Goal: Consume media (video, audio): Consume media (video, audio)

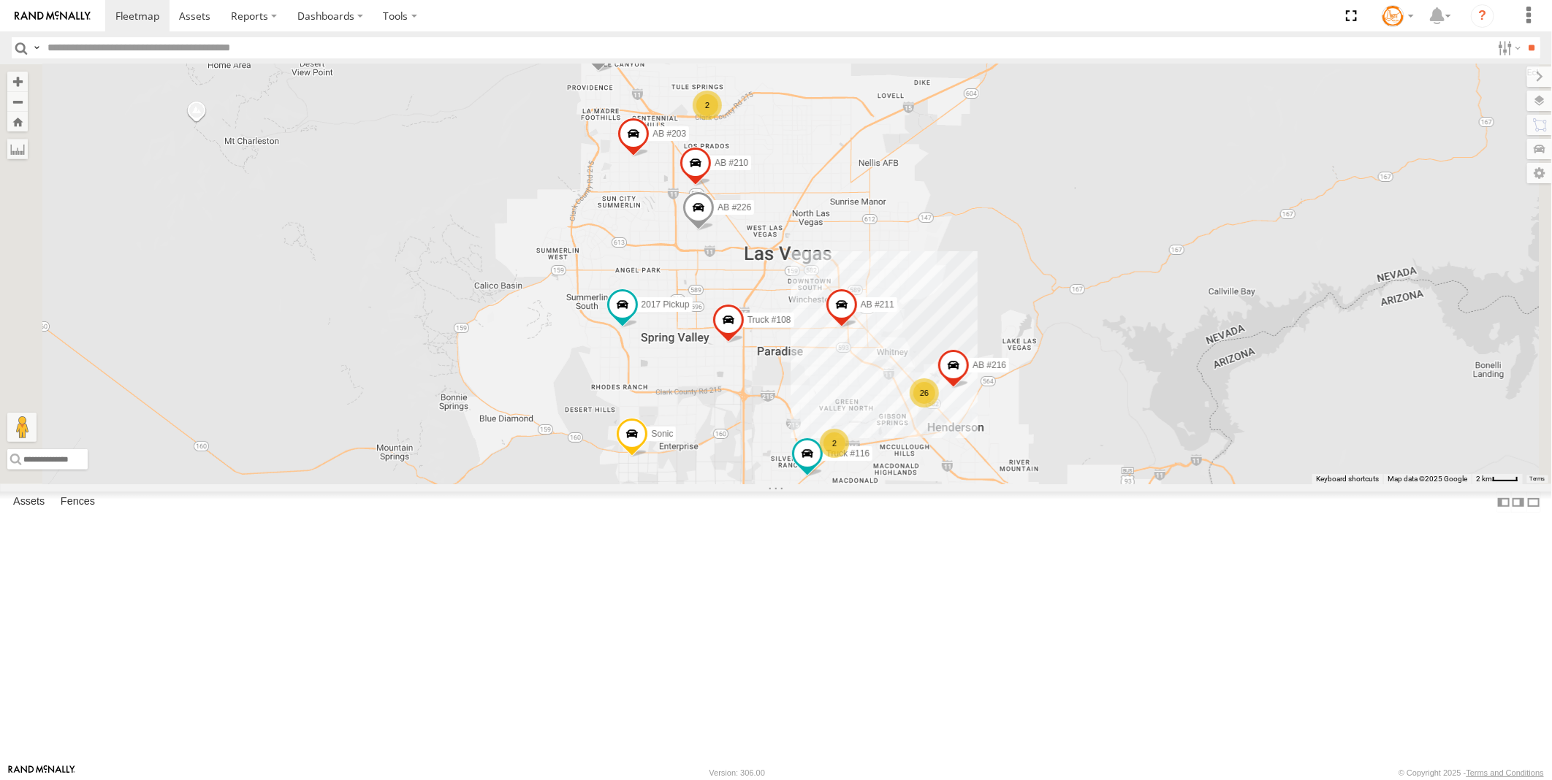
click at [0, 0] on span at bounding box center [0, 0] width 0 height 0
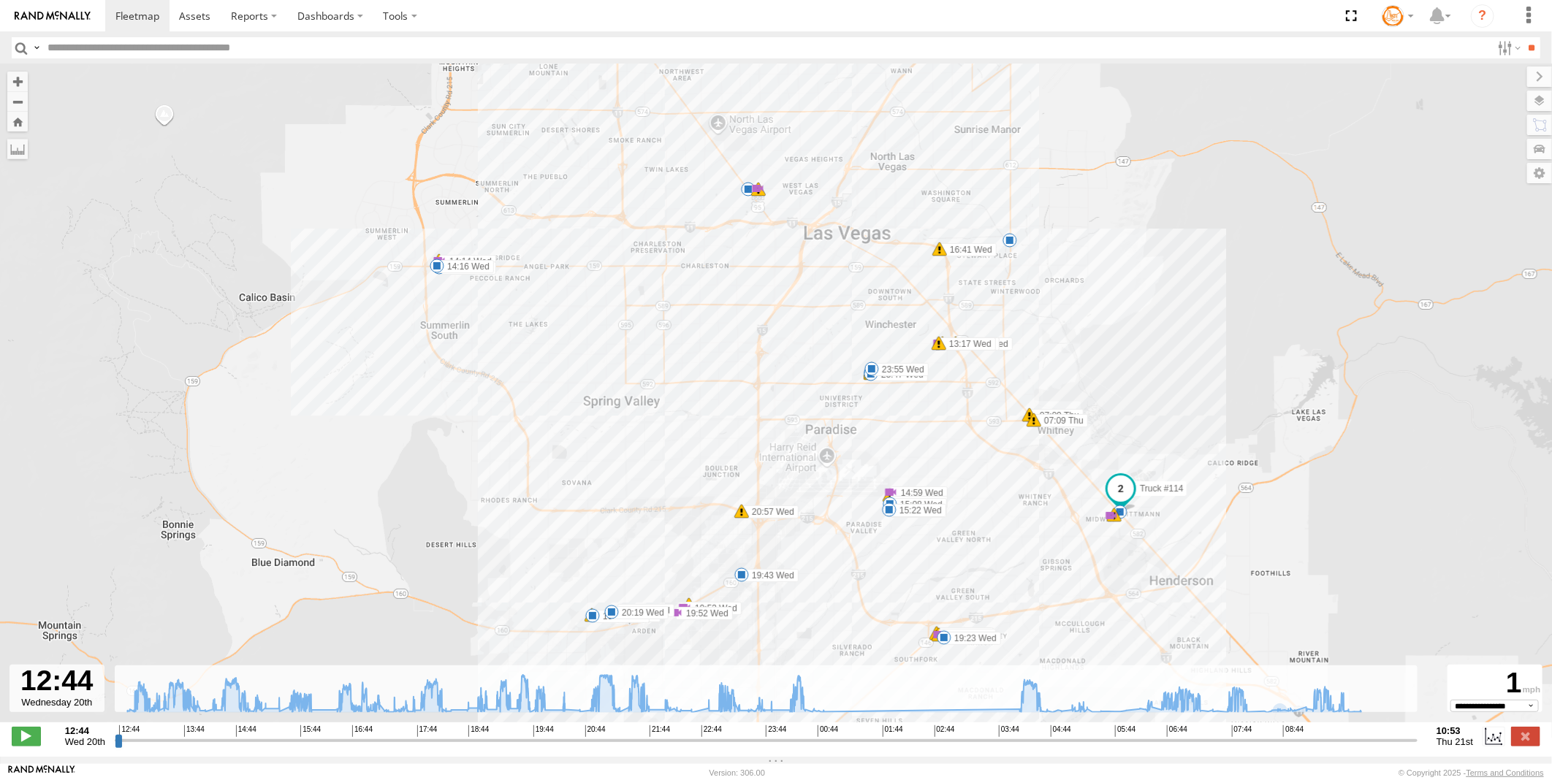
click at [1428, 747] on div "12:44 Wed 20th Created with Highcharts 6.0.7 [DOMAIN_NAME] 12:44 13:44 14:44 15…" at bounding box center [776, 737] width 1529 height 22
click at [1478, 745] on div "12:44 Wed 20th Created with Highcharts 6.0.7 Highcharts.com 12:44 13:44 14:44 1…" at bounding box center [776, 737] width 1529 height 22
click at [1521, 746] on label at bounding box center [1525, 736] width 29 height 19
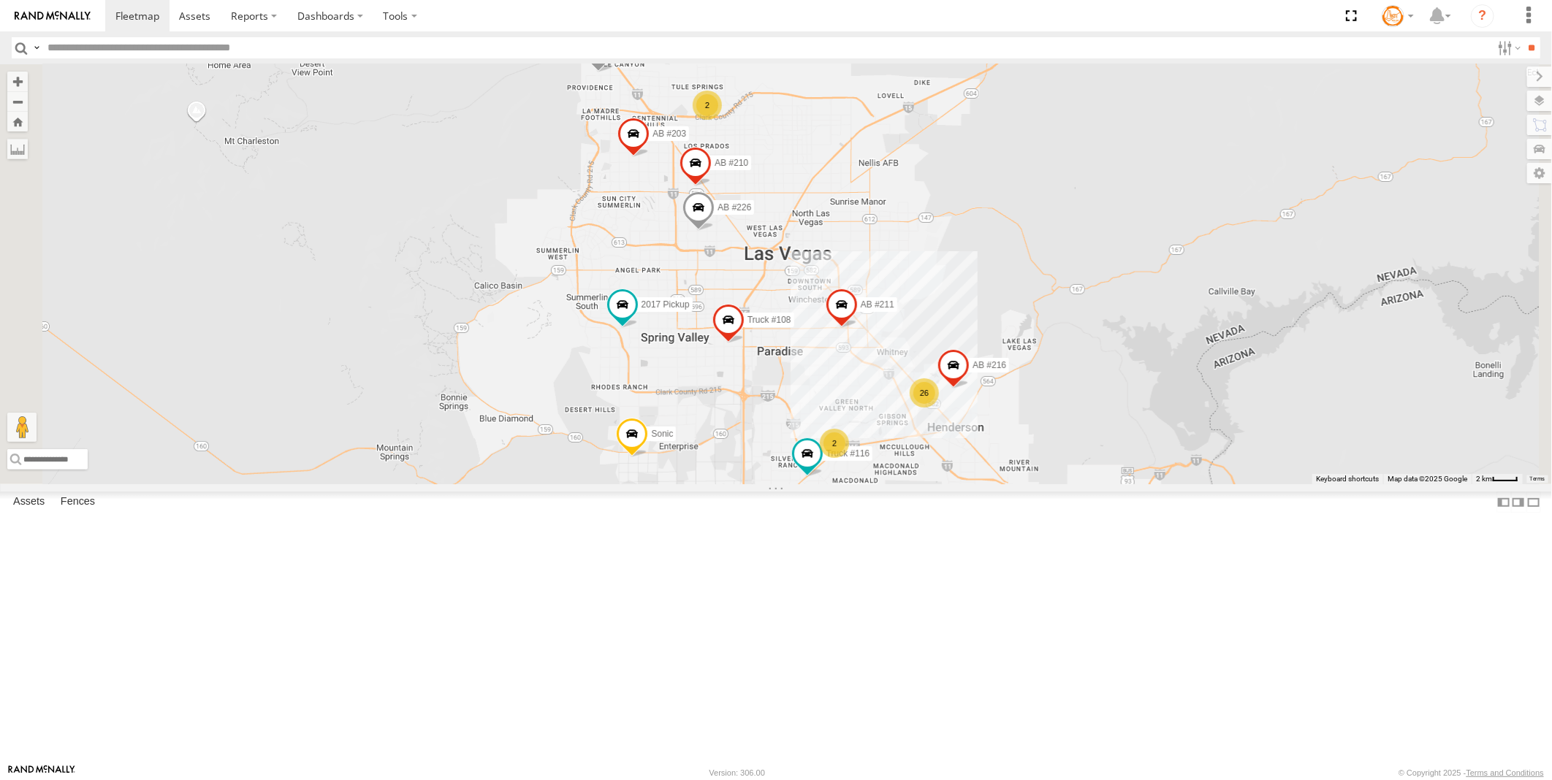
click at [0, 0] on link at bounding box center [0, 0] width 0 height 0
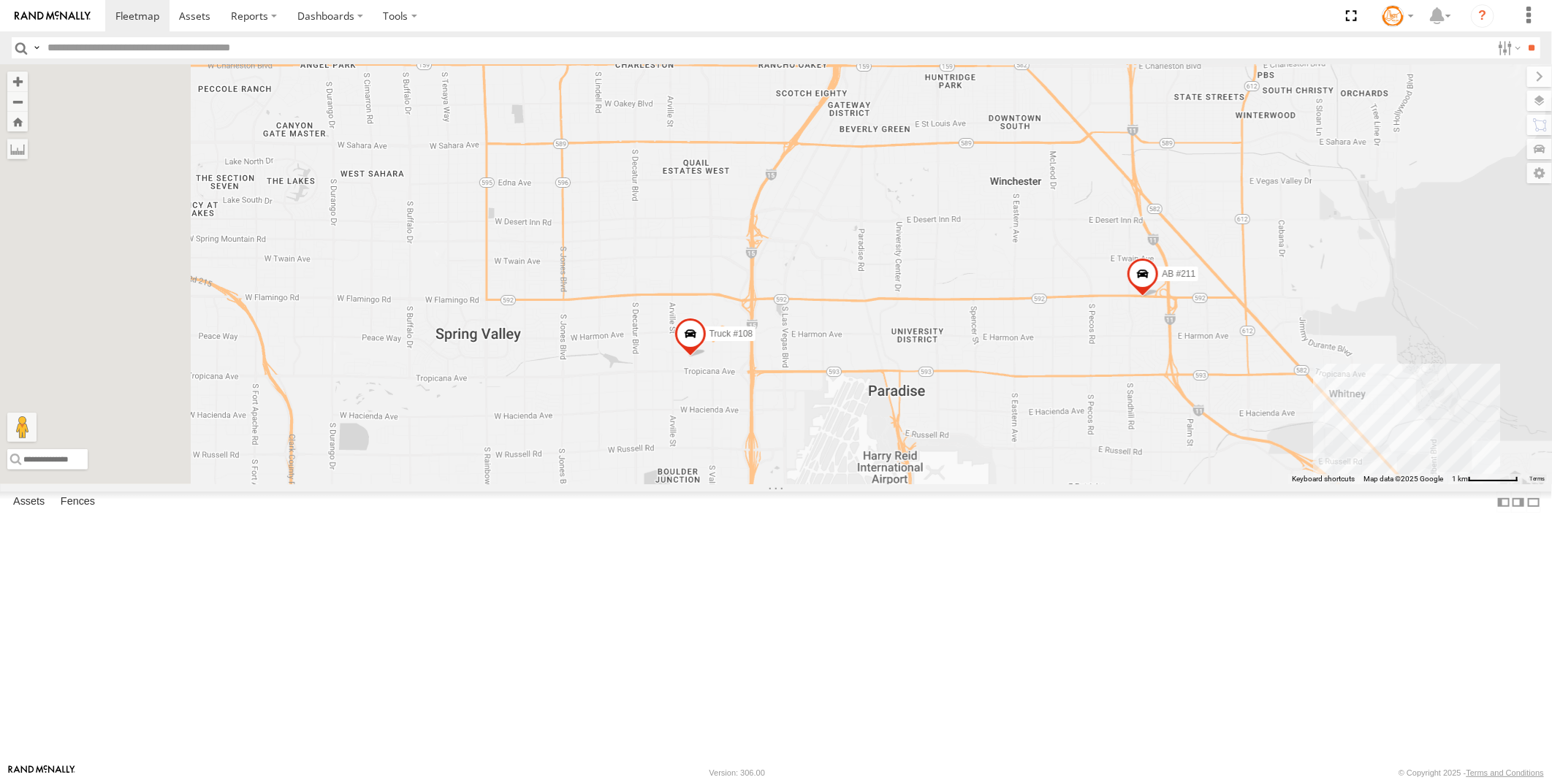
drag, startPoint x: 1068, startPoint y: 495, endPoint x: 1299, endPoint y: 592, distance: 249.9
click at [1331, 484] on div "AB #216 AB #226 AB #210 Truck #116 AB #203 Sonic Truck #108 AB #211 2017 Pickup…" at bounding box center [776, 274] width 1552 height 420
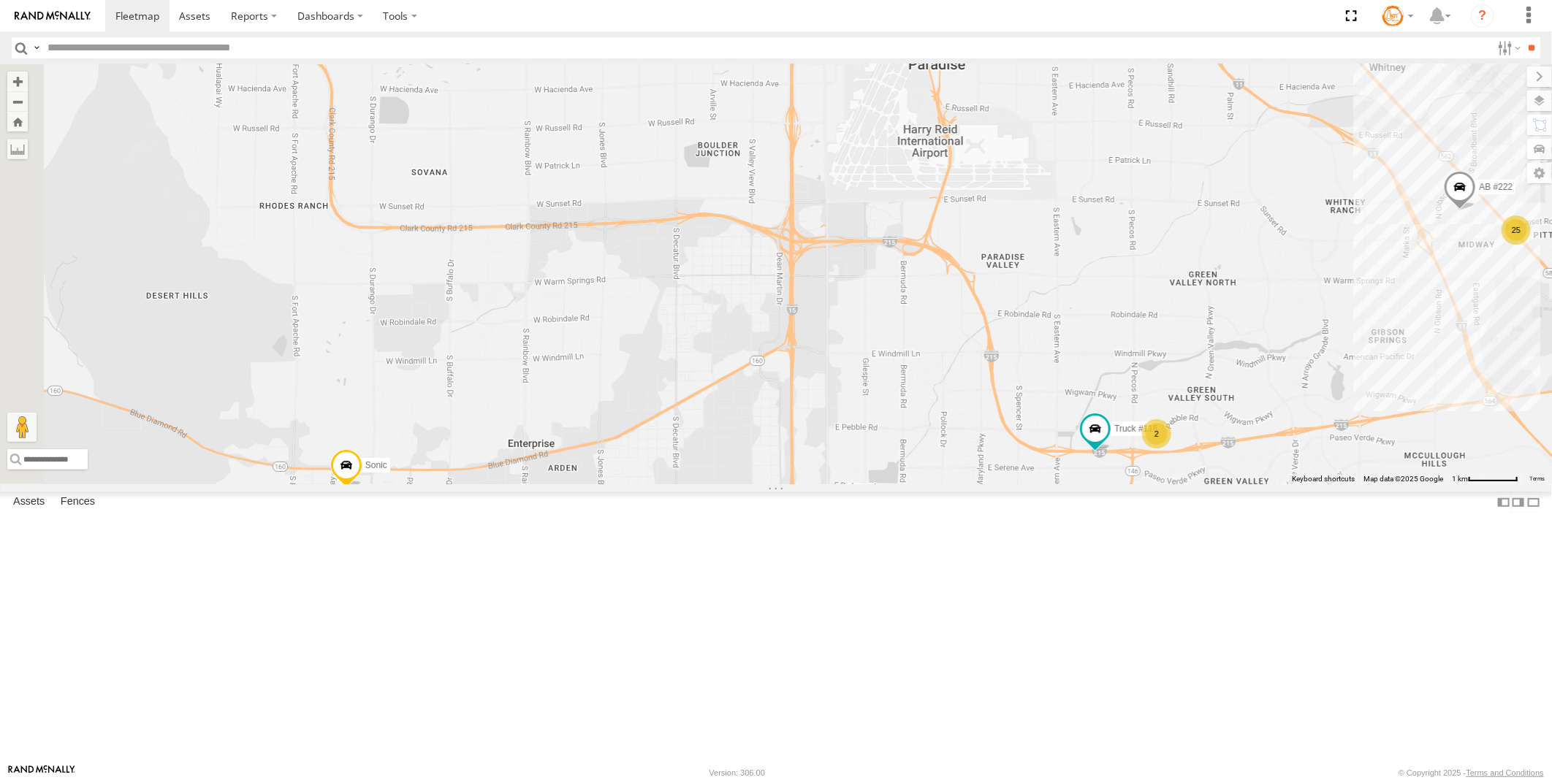
drag, startPoint x: 932, startPoint y: 563, endPoint x: 821, endPoint y: 241, distance: 340.2
click at [821, 241] on div "AB #216 AB #226 AB #210 Truck #116 AB #203 Sonic Truck #108 AB #211 2017 Pickup…" at bounding box center [776, 274] width 1552 height 420
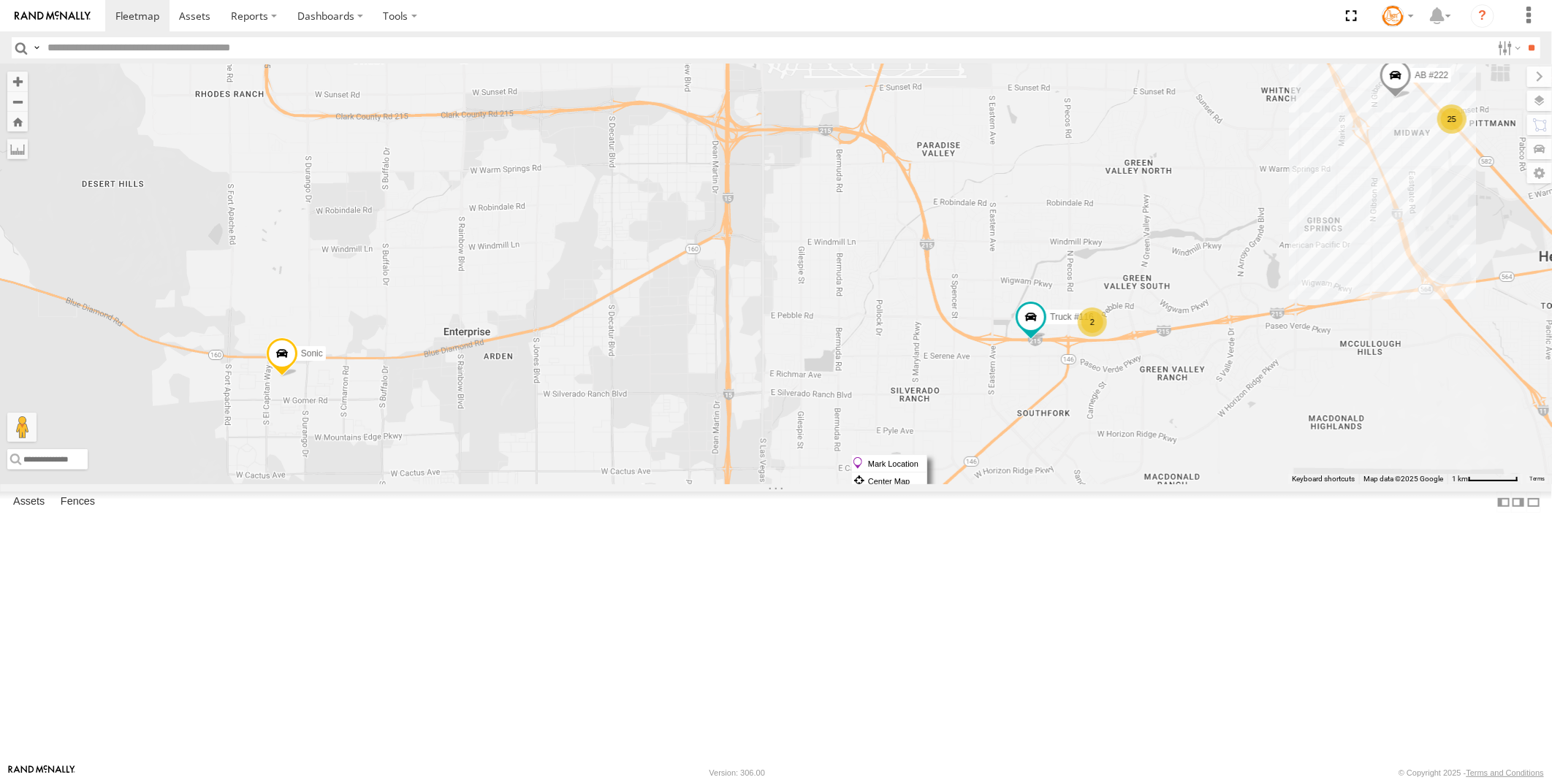
drag, startPoint x: 1217, startPoint y: 455, endPoint x: 1228, endPoint y: 411, distance: 45.2
click at [1228, 411] on div "AB #216 AB #226 AB #210 Truck #116 AB #203 Sonic Truck #108 AB #211 2017 Pickup…" at bounding box center [776, 274] width 1552 height 420
click at [1044, 330] on span at bounding box center [1031, 317] width 26 height 26
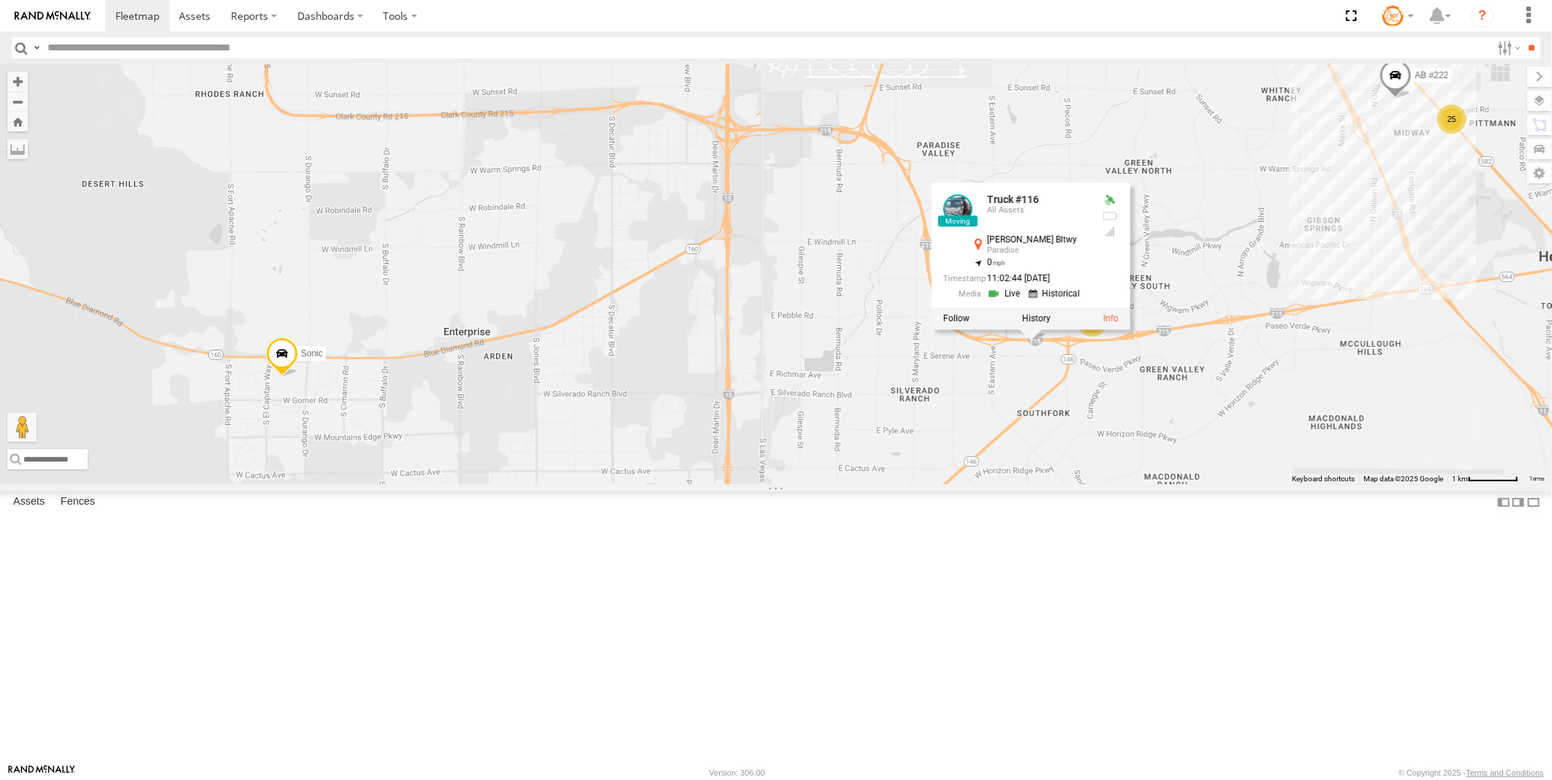
click at [1084, 300] on link at bounding box center [1057, 293] width 56 height 14
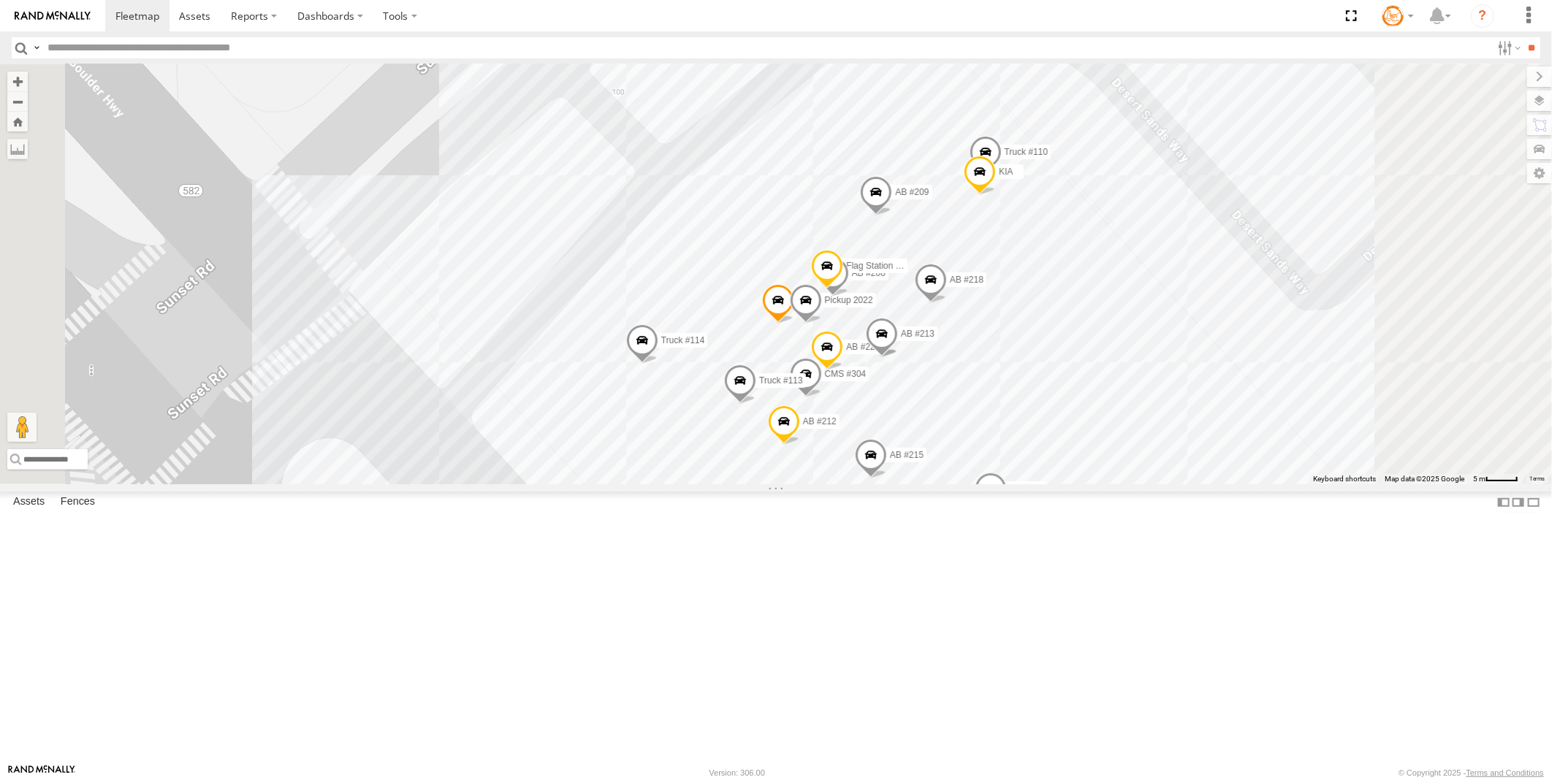
click at [658, 363] on span at bounding box center [642, 343] width 32 height 39
click at [696, 324] on link at bounding box center [668, 317] width 56 height 14
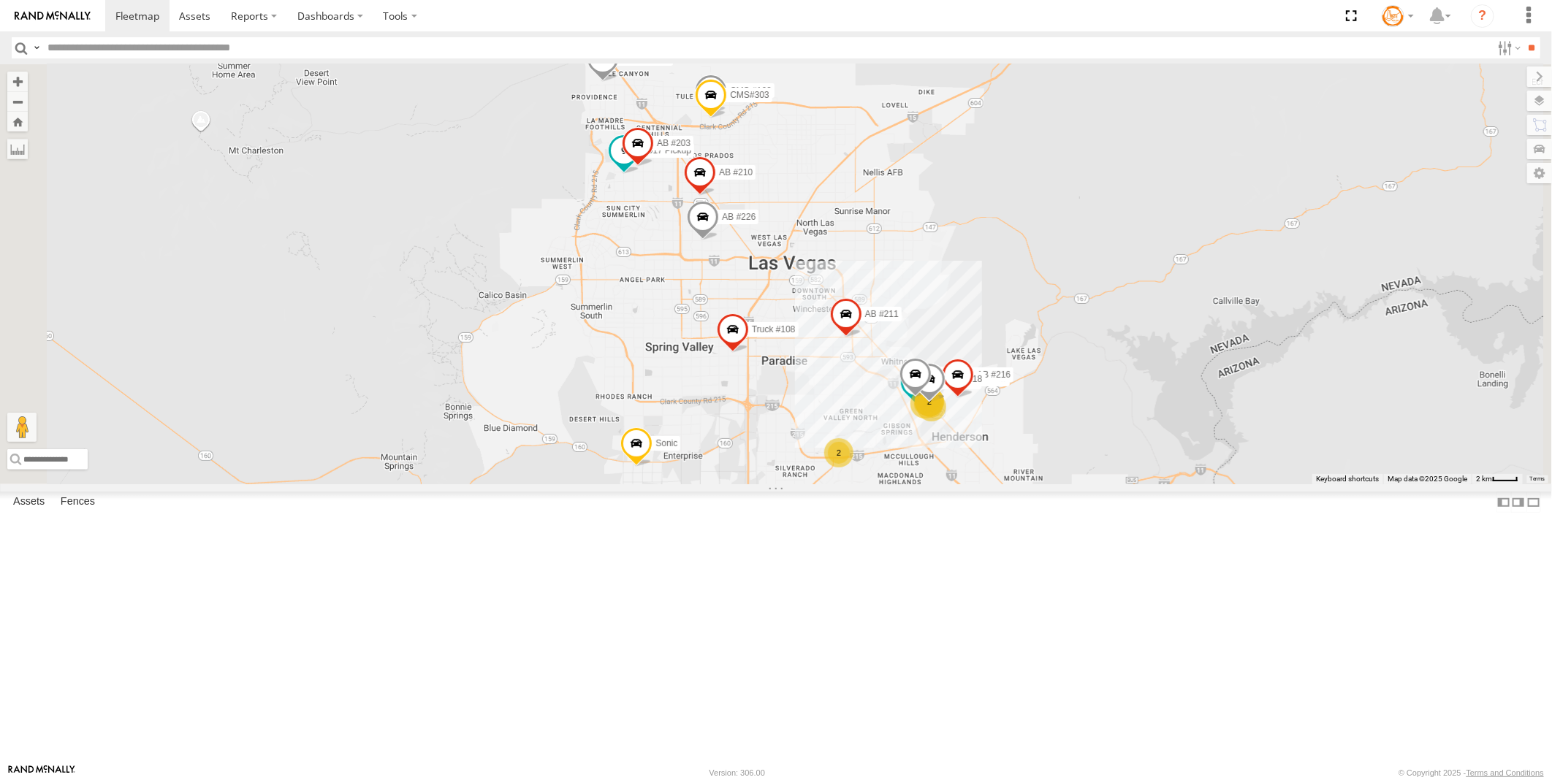
click at [640, 174] on span at bounding box center [624, 153] width 32 height 39
click at [617, 134] on link at bounding box center [598, 127] width 37 height 14
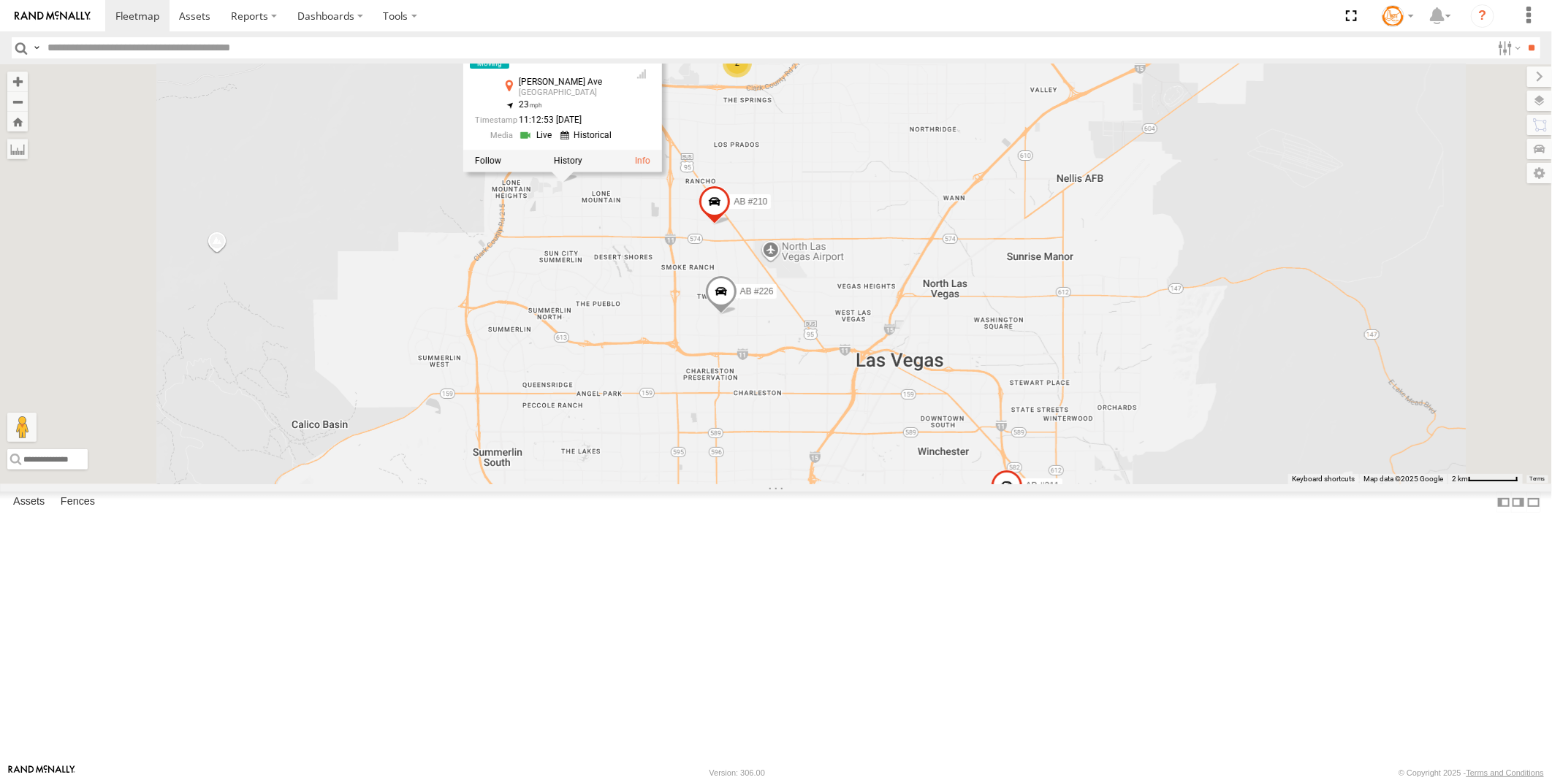
drag, startPoint x: 837, startPoint y: 385, endPoint x: 841, endPoint y: 580, distance: 195.2
click at [841, 484] on div "AB #216 AB #226 Pickup 2020 AB #210 AB #203 Sonic Truck #108 AB #211 2017 Picku…" at bounding box center [776, 274] width 1552 height 420
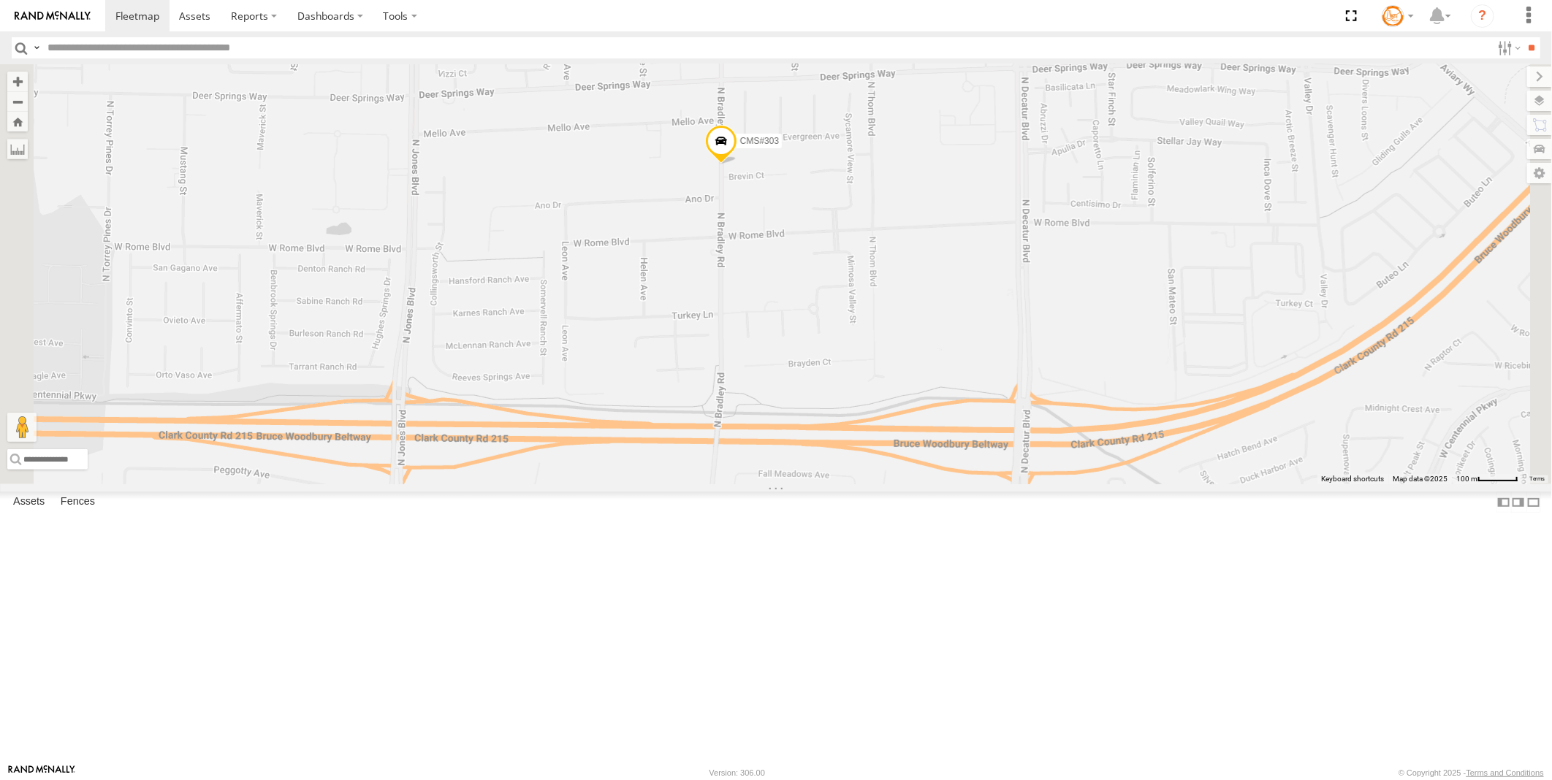
click at [737, 164] on span at bounding box center [721, 143] width 32 height 39
click at [1095, 440] on div "AB #216 AB #226 Pickup 2020 AB #210 AB #203 Sonic Truck #108 AB #211 2017 Picku…" at bounding box center [776, 274] width 1552 height 420
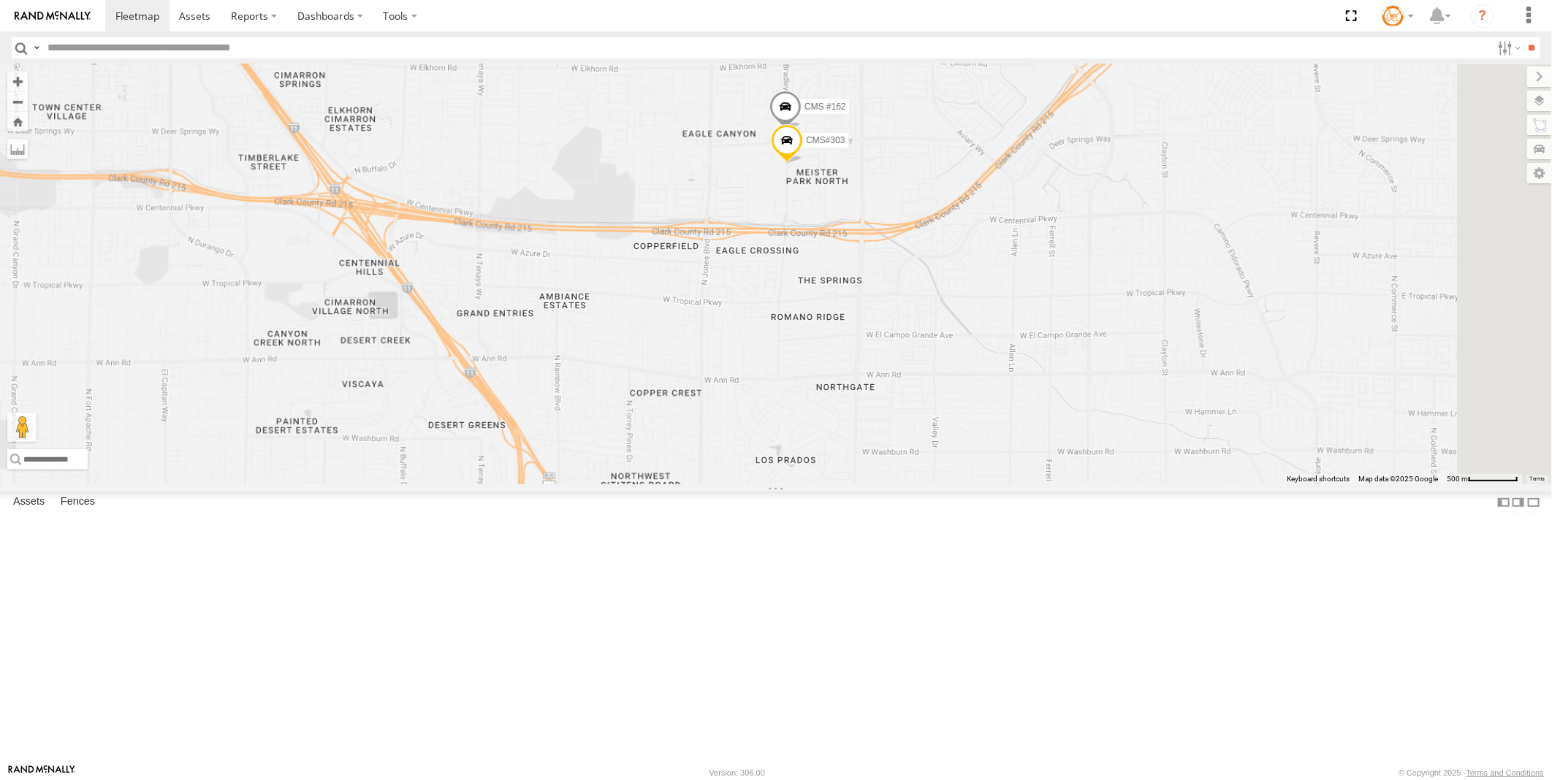
drag, startPoint x: 1166, startPoint y: 551, endPoint x: 1050, endPoint y: 364, distance: 220.2
click at [1050, 364] on div "AB #216 AB #226 Pickup 2020 AB #210 AB #203 Sonic Truck #108 AB #211 2017 Picku…" at bounding box center [776, 274] width 1552 height 420
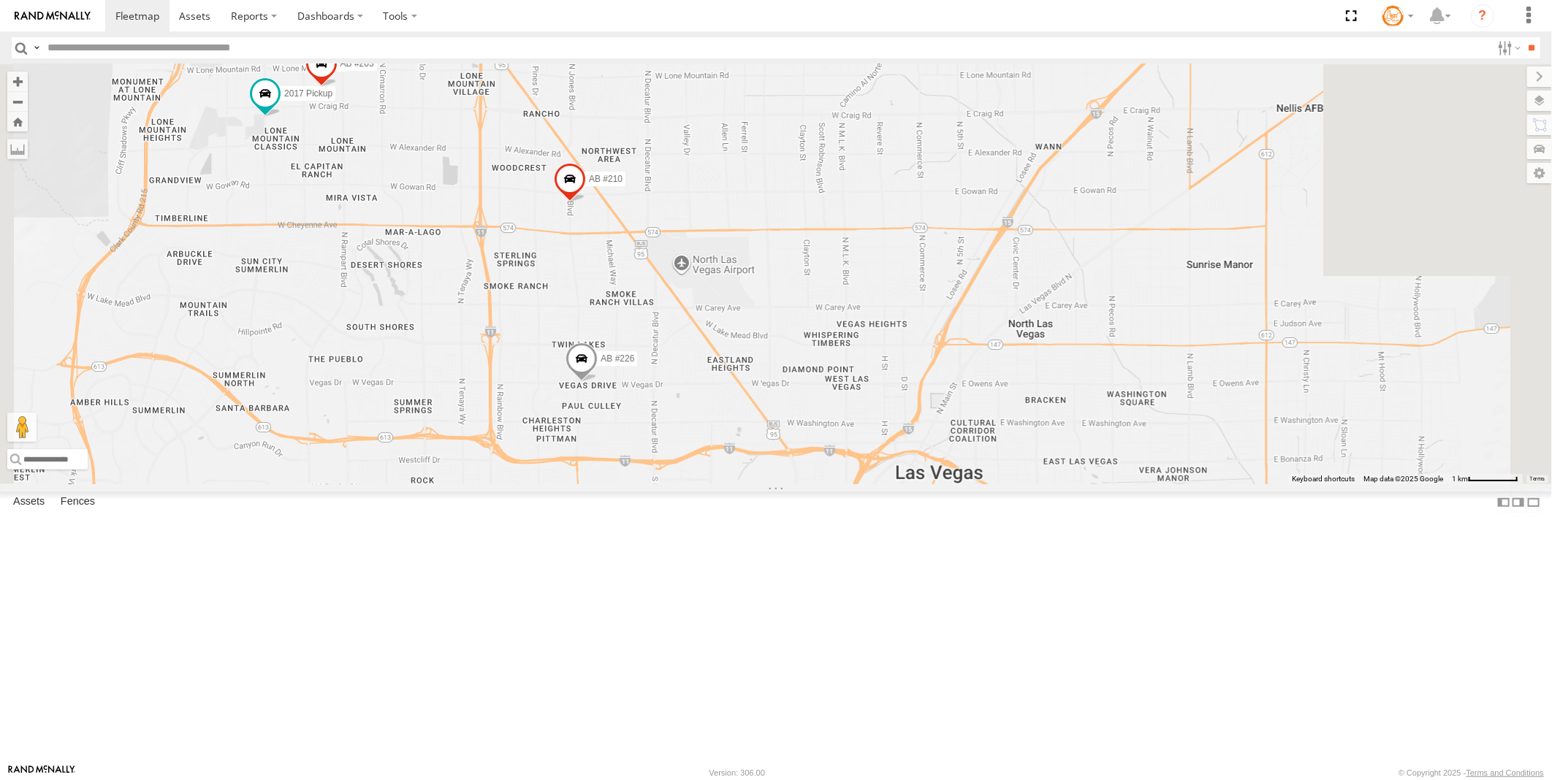
drag, startPoint x: 1112, startPoint y: 501, endPoint x: 955, endPoint y: 244, distance: 300.8
click at [955, 244] on div "AB #216 AB #226 Pickup 2020 AB #210 AB #203 Sonic Truck #108 AB #211 2017 Picku…" at bounding box center [776, 274] width 1552 height 420
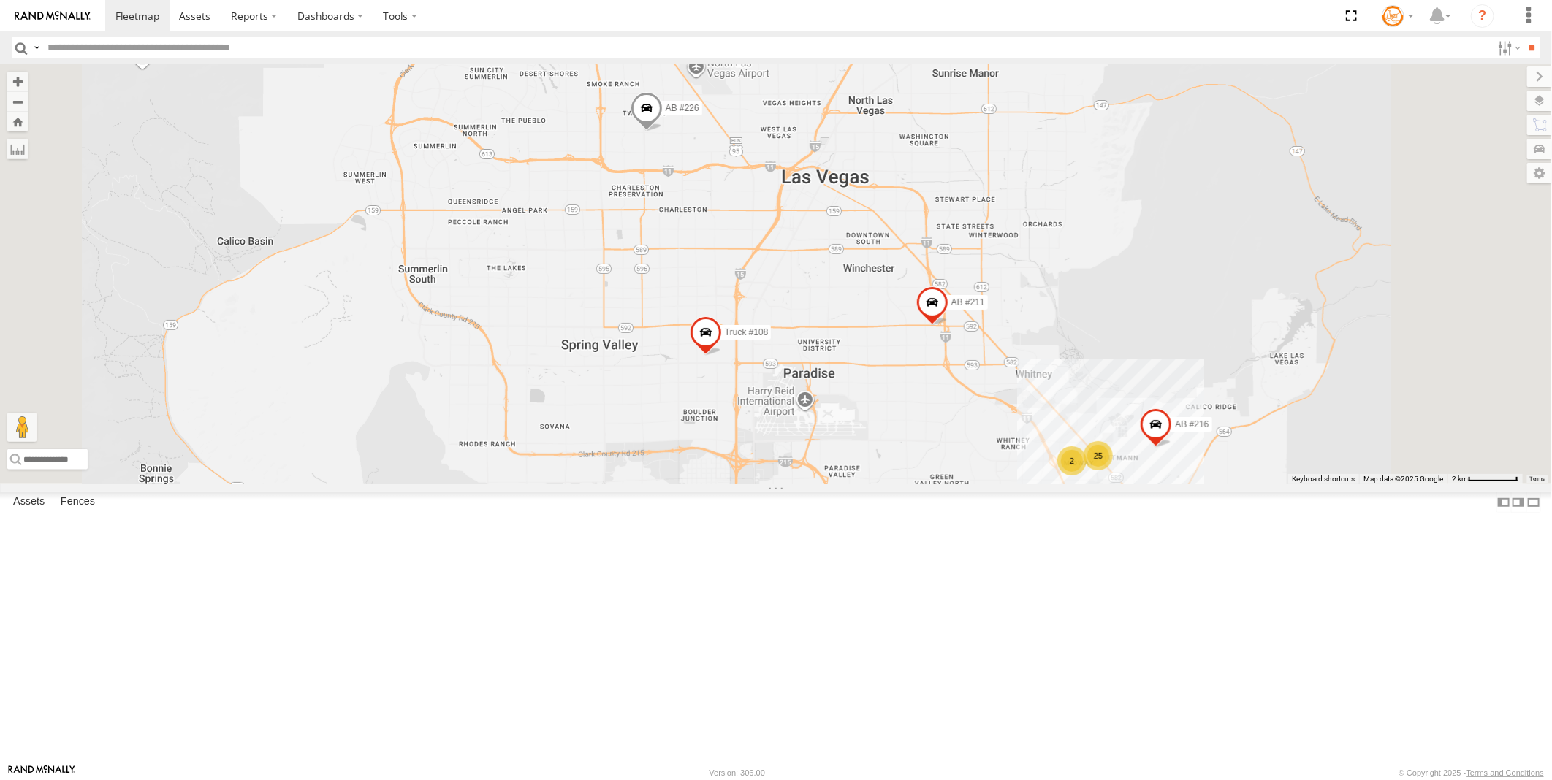
drag, startPoint x: 1019, startPoint y: 516, endPoint x: 951, endPoint y: 309, distance: 217.7
click at [951, 309] on div "AB #216 AB #226 Pickup 2020 AB #210 AB #203 Sonic Truck #108 AB #211 2017 Picku…" at bounding box center [776, 274] width 1552 height 420
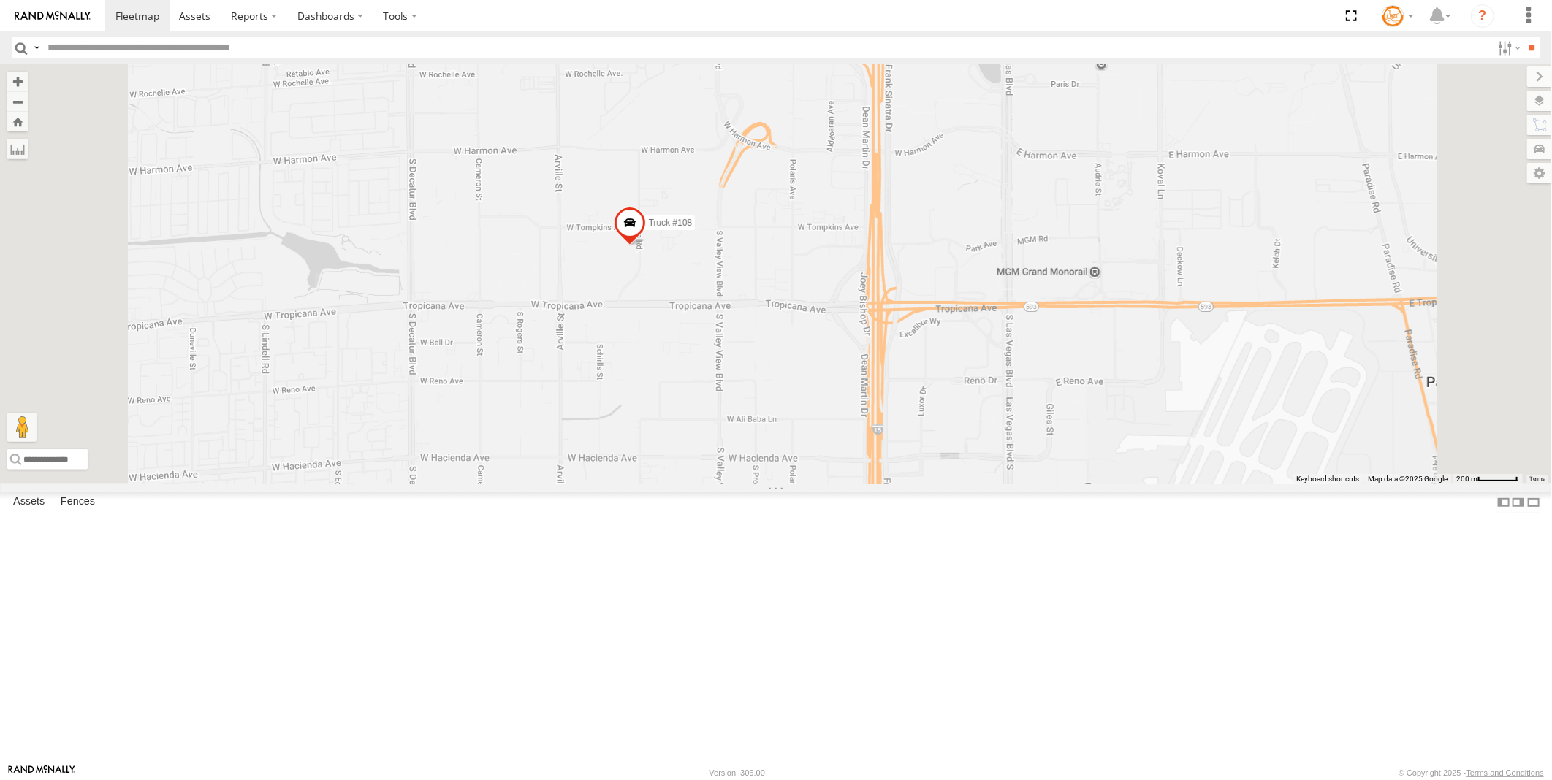
drag, startPoint x: 870, startPoint y: 481, endPoint x: 916, endPoint y: 275, distance: 210.3
click at [916, 275] on div "AB #216 AB #226 Pickup 2020 AB #210 AB #203 Sonic Truck #108 AB #211 2017 Pickup" at bounding box center [776, 274] width 1552 height 420
click at [646, 246] on span at bounding box center [630, 226] width 32 height 39
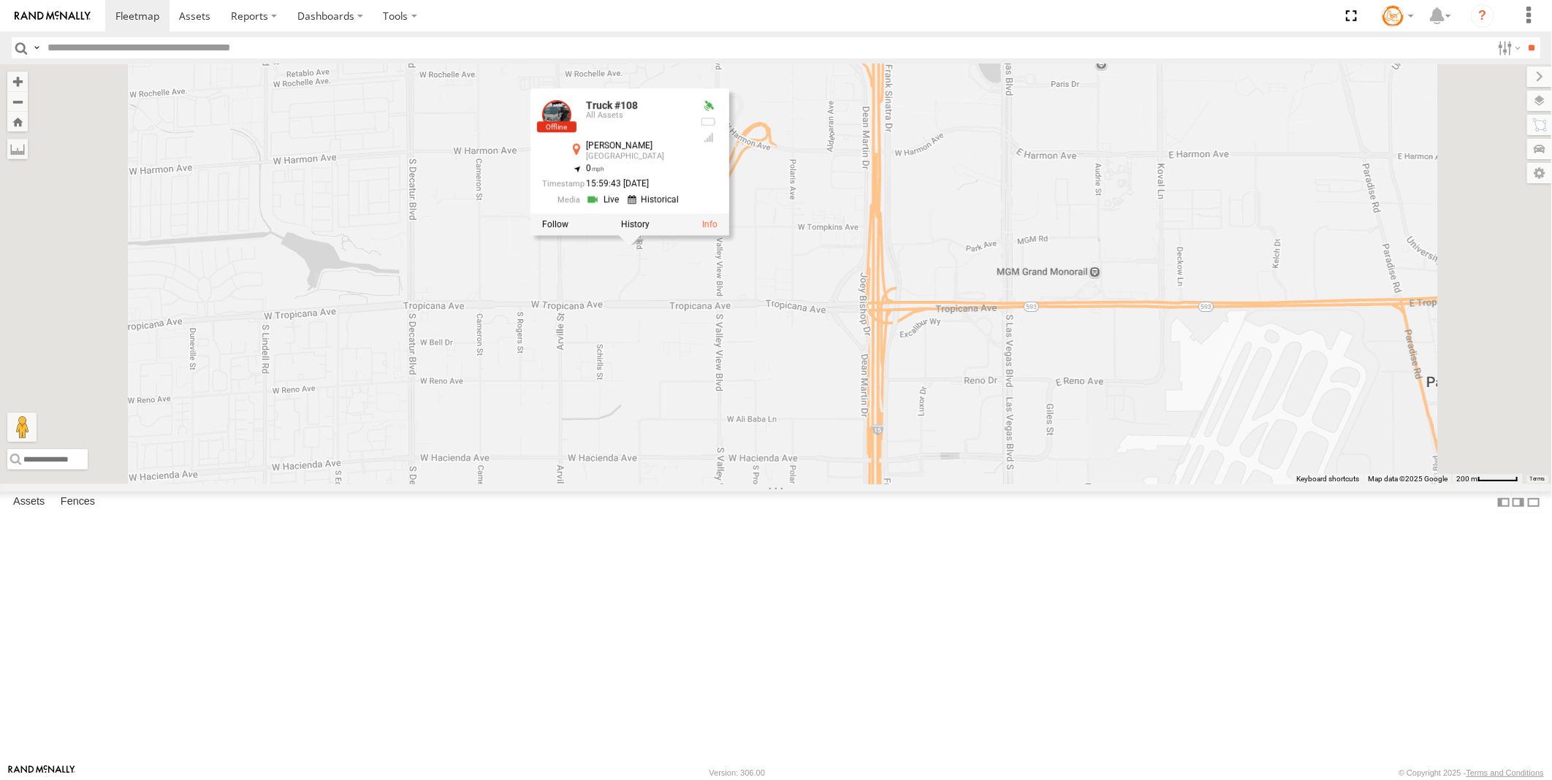
click at [623, 206] on link at bounding box center [604, 199] width 37 height 14
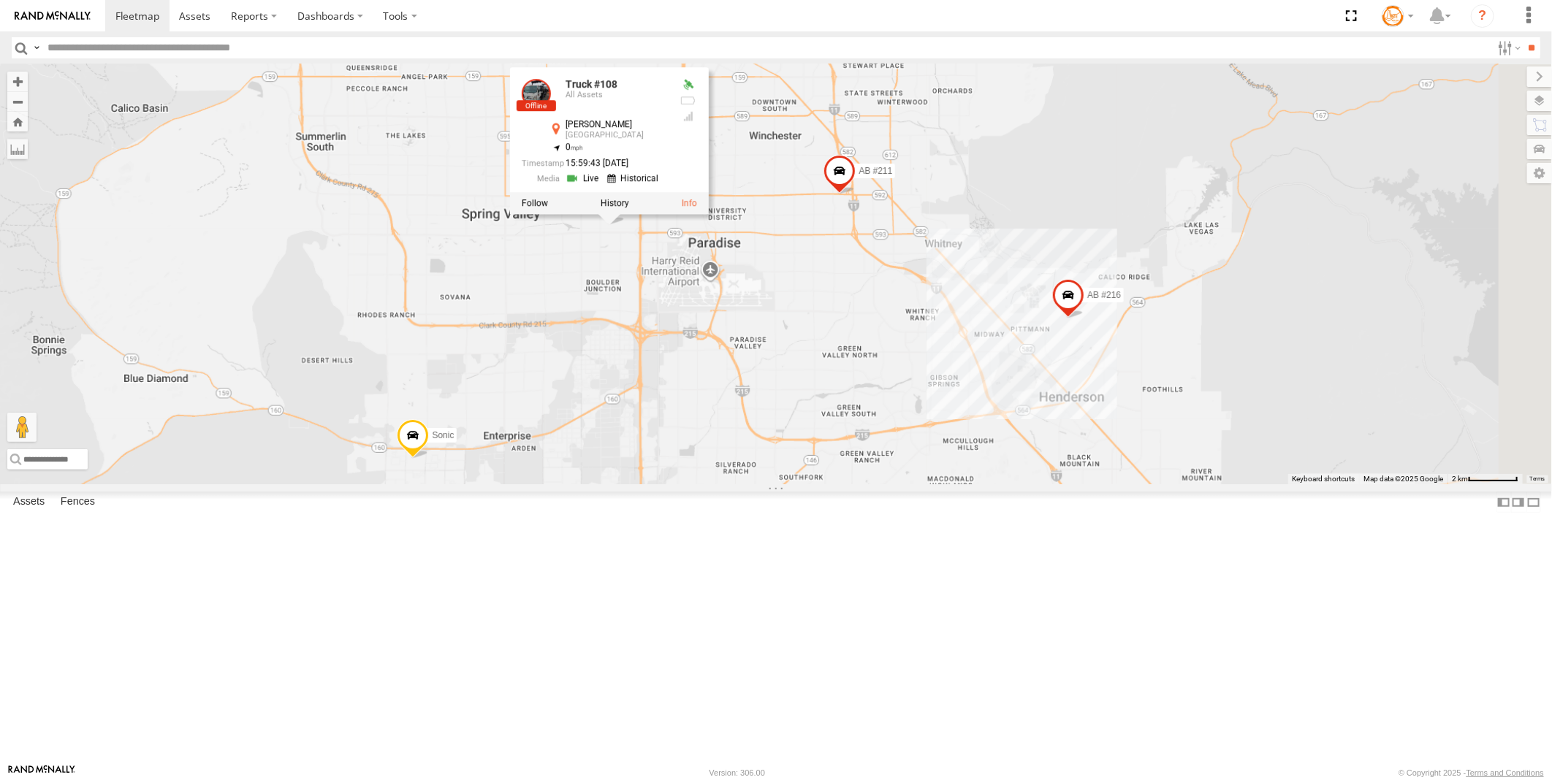
drag, startPoint x: 1164, startPoint y: 563, endPoint x: 988, endPoint y: 521, distance: 181.0
click at [988, 484] on div "AB #216 AB #226 Pickup 2020 AB #210 AB #203 Sonic Truck #108 AB #211 2017 Picku…" at bounding box center [776, 274] width 1552 height 420
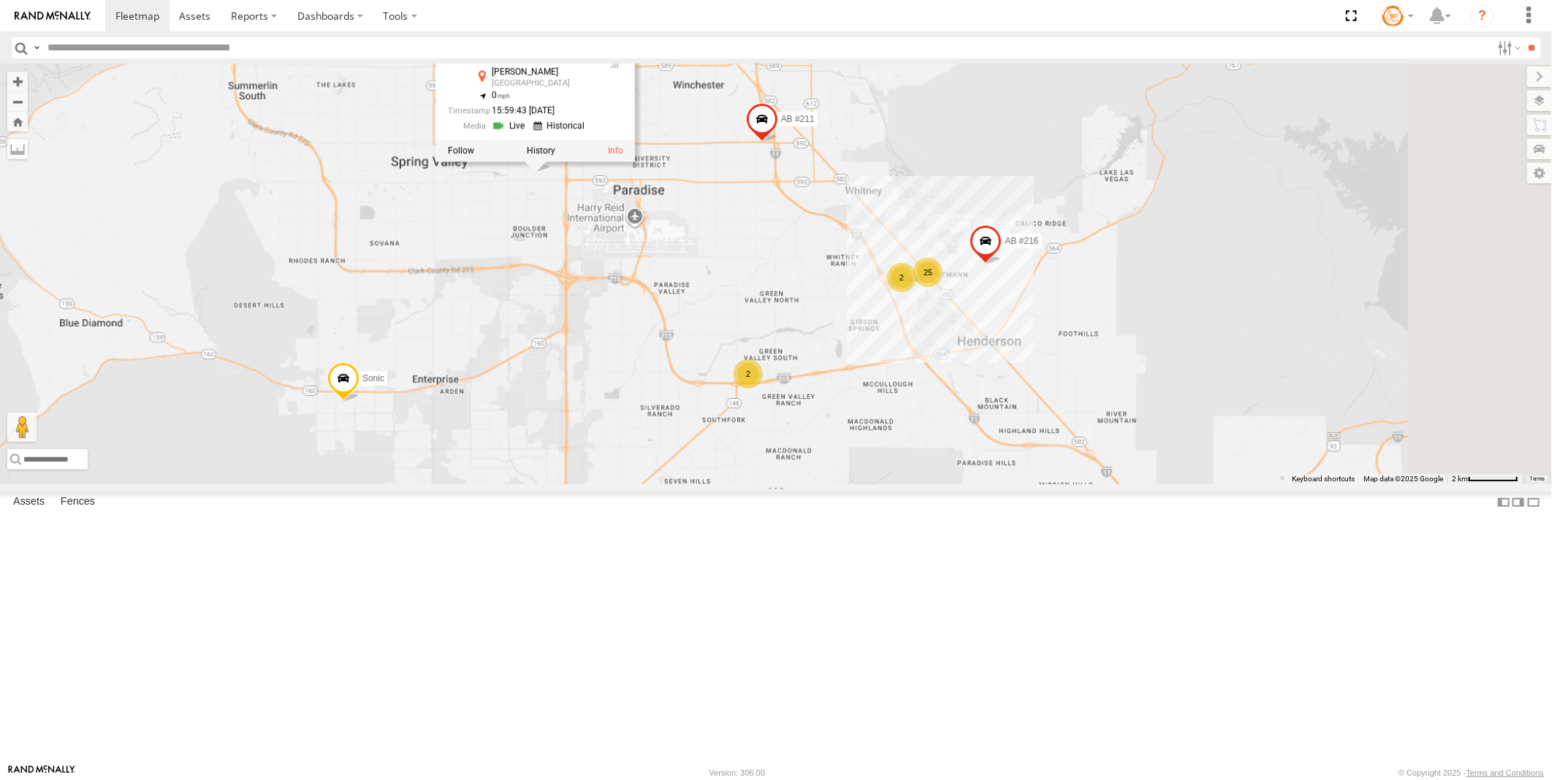
drag, startPoint x: 1080, startPoint y: 557, endPoint x: 894, endPoint y: 544, distance: 186.1
click at [1010, 484] on div "AB #216 AB #226 Pickup 2020 AB #210 AB #203 Sonic Truck #108 AB #211 2017 Picku…" at bounding box center [776, 274] width 1552 height 420
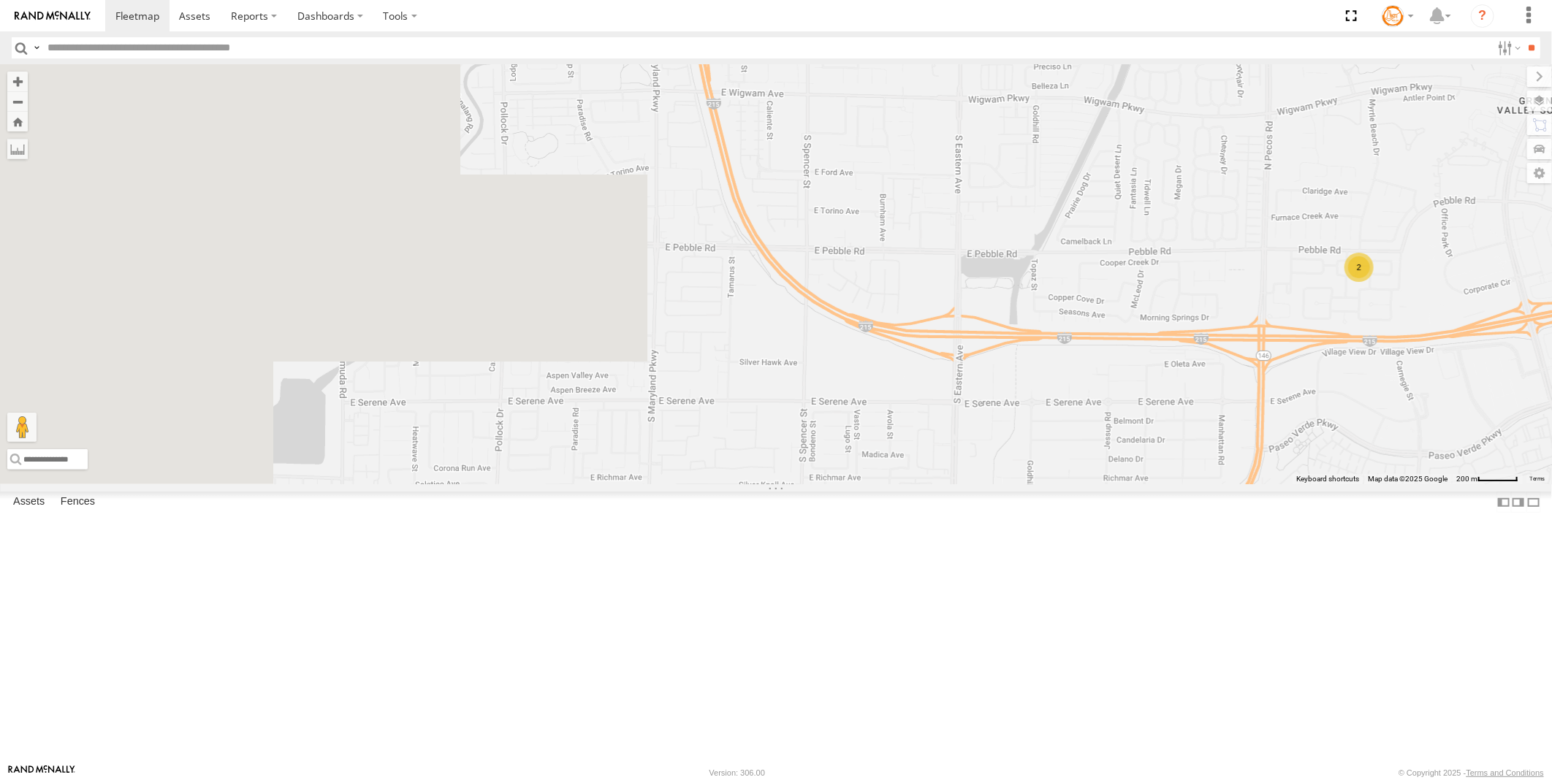
drag, startPoint x: 621, startPoint y: 507, endPoint x: 1209, endPoint y: 417, distance: 594.5
click at [1209, 417] on div "AB #216 AB #226 Pickup 2020 AB #210 AB #203 Sonic Truck #108 AB #211 2017 Picku…" at bounding box center [776, 274] width 1552 height 420
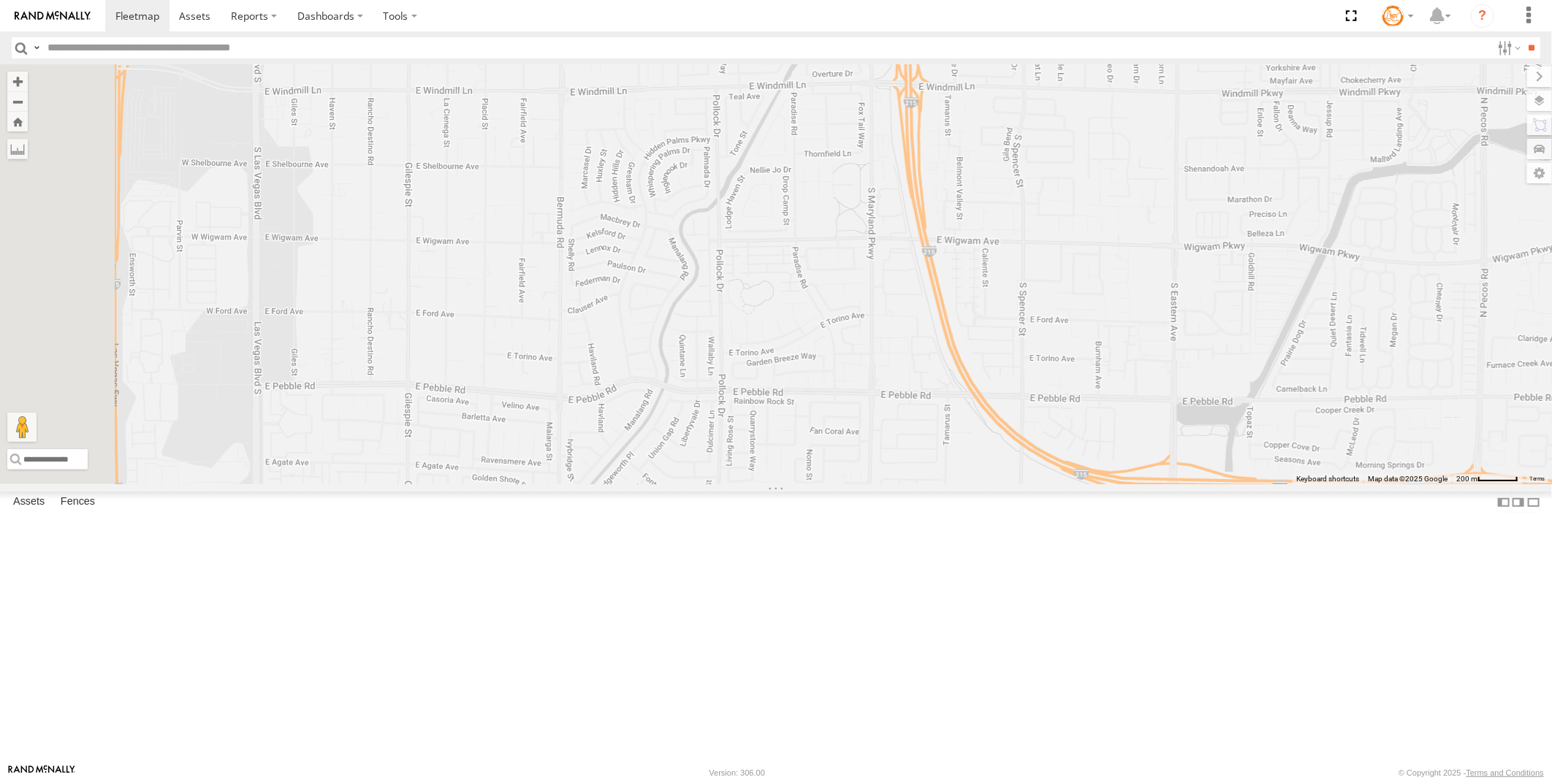
drag, startPoint x: 639, startPoint y: 509, endPoint x: 857, endPoint y: 656, distance: 263.1
click at [857, 484] on div "AB #216 AB #226 Pickup 2020 AB #210 AB #203 Sonic Truck #108 AB #211 2017 Picku…" at bounding box center [776, 274] width 1552 height 420
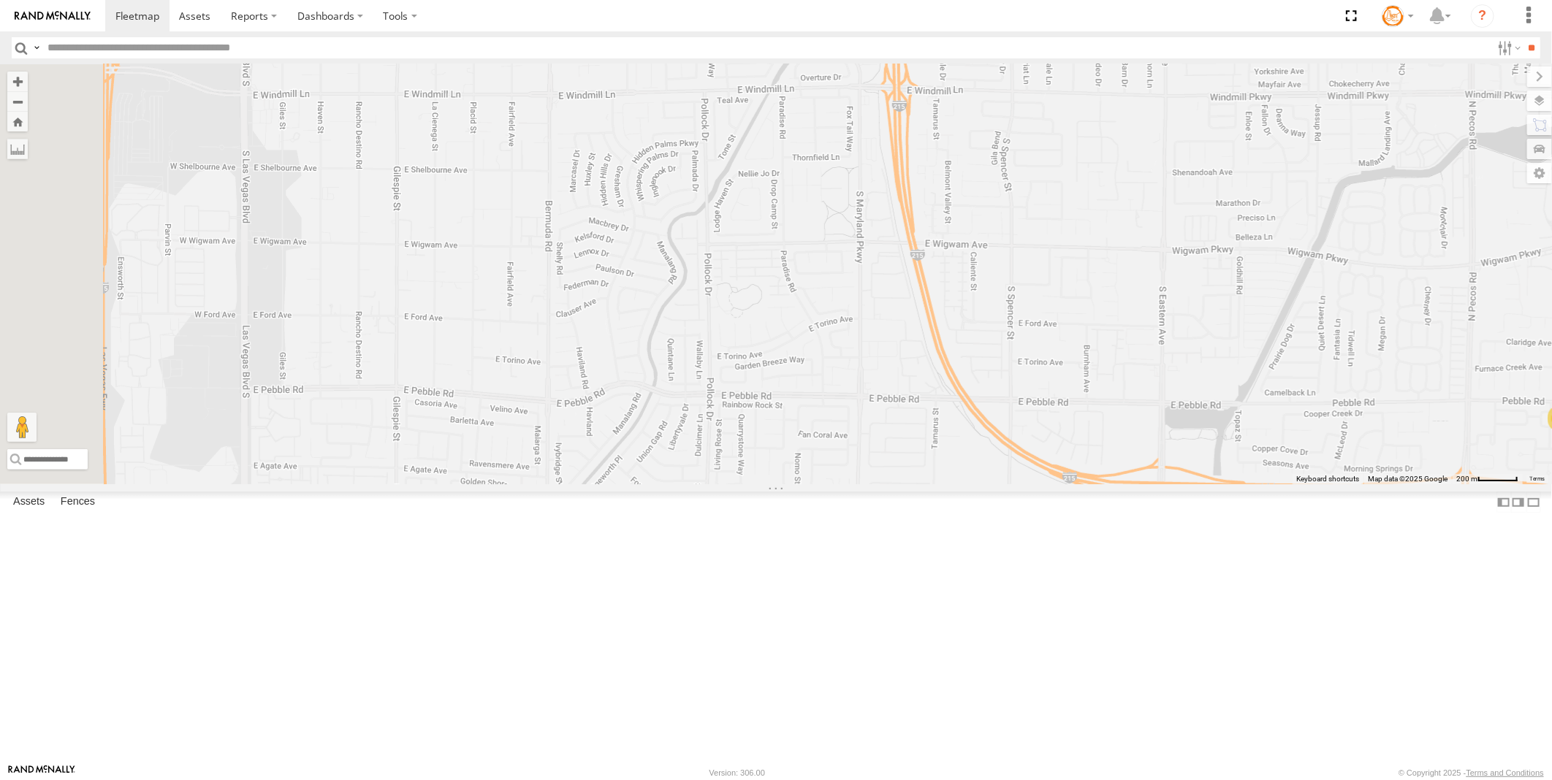
drag, startPoint x: 830, startPoint y: 503, endPoint x: 738, endPoint y: 414, distance: 127.7
click at [738, 414] on div "AB #216 AB #226 Pickup 2020 AB #210 AB #203 Sonic Truck #108 AB #211 2017 Picku…" at bounding box center [776, 274] width 1552 height 420
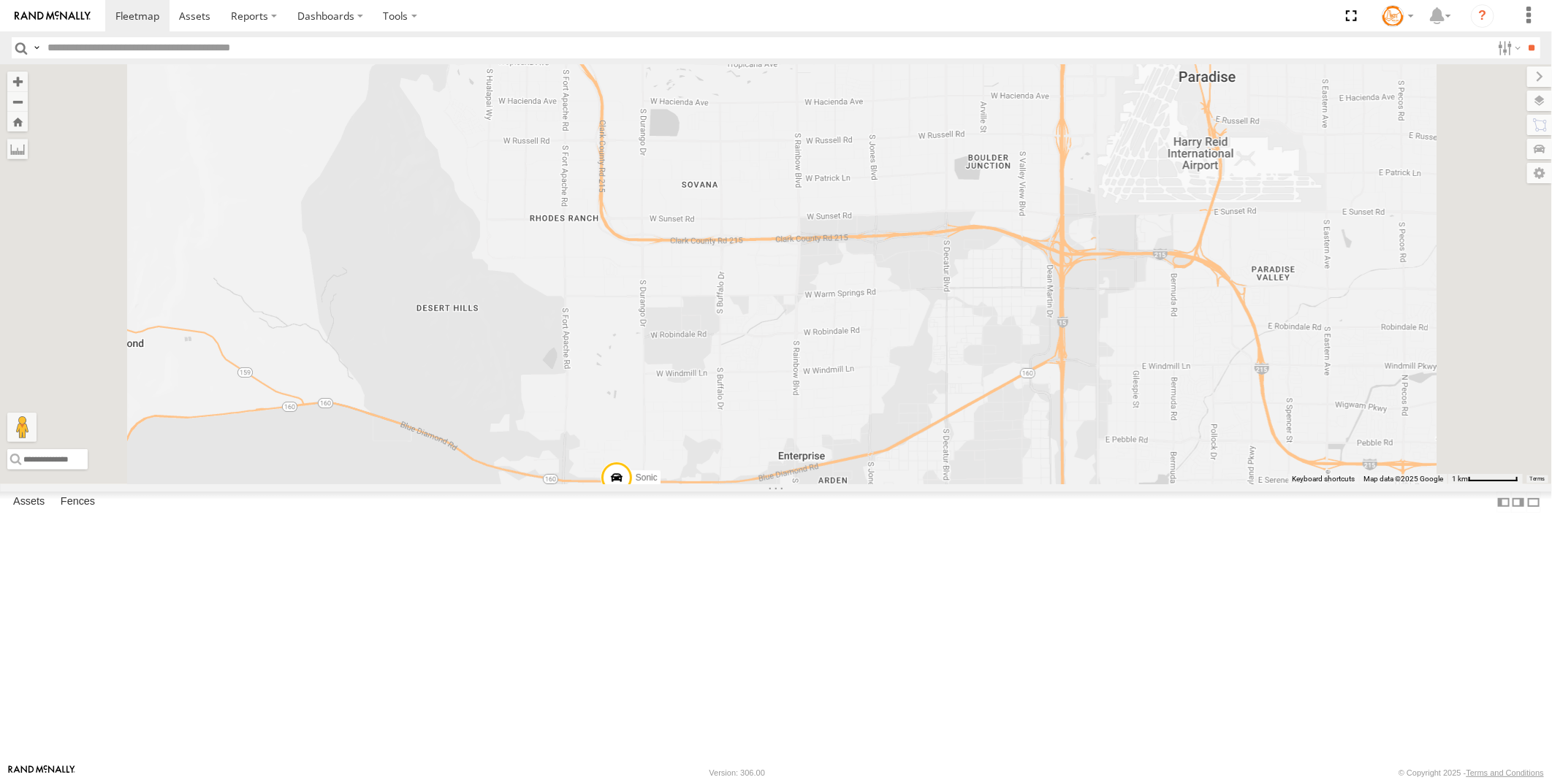
drag, startPoint x: 916, startPoint y: 669, endPoint x: 945, endPoint y: 531, distance: 140.5
click at [945, 484] on div "CMS #162 AB #216 AB #226 Pickup 2020 AB #210 CMS#303 AB #203 Sonic Truck #108 A…" at bounding box center [776, 274] width 1552 height 420
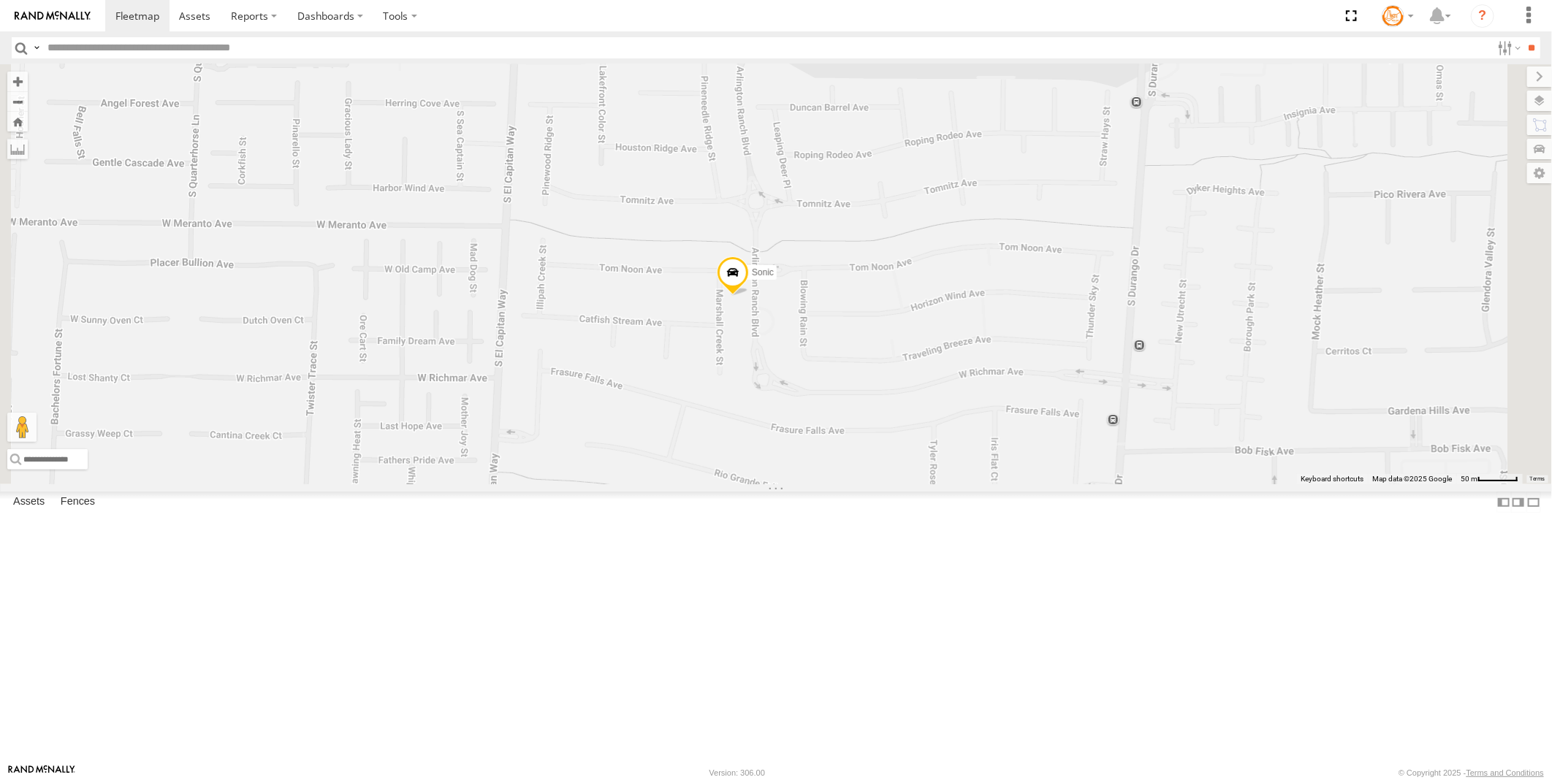
drag, startPoint x: 977, startPoint y: 428, endPoint x: 938, endPoint y: 487, distance: 70.5
click at [938, 484] on div "CMS #162 AB #216 AB #226 Pickup 2020 AB #210 CMS#303 AB #203 Sonic Truck #108 A…" at bounding box center [776, 274] width 1552 height 420
click at [745, 304] on span at bounding box center [728, 284] width 32 height 39
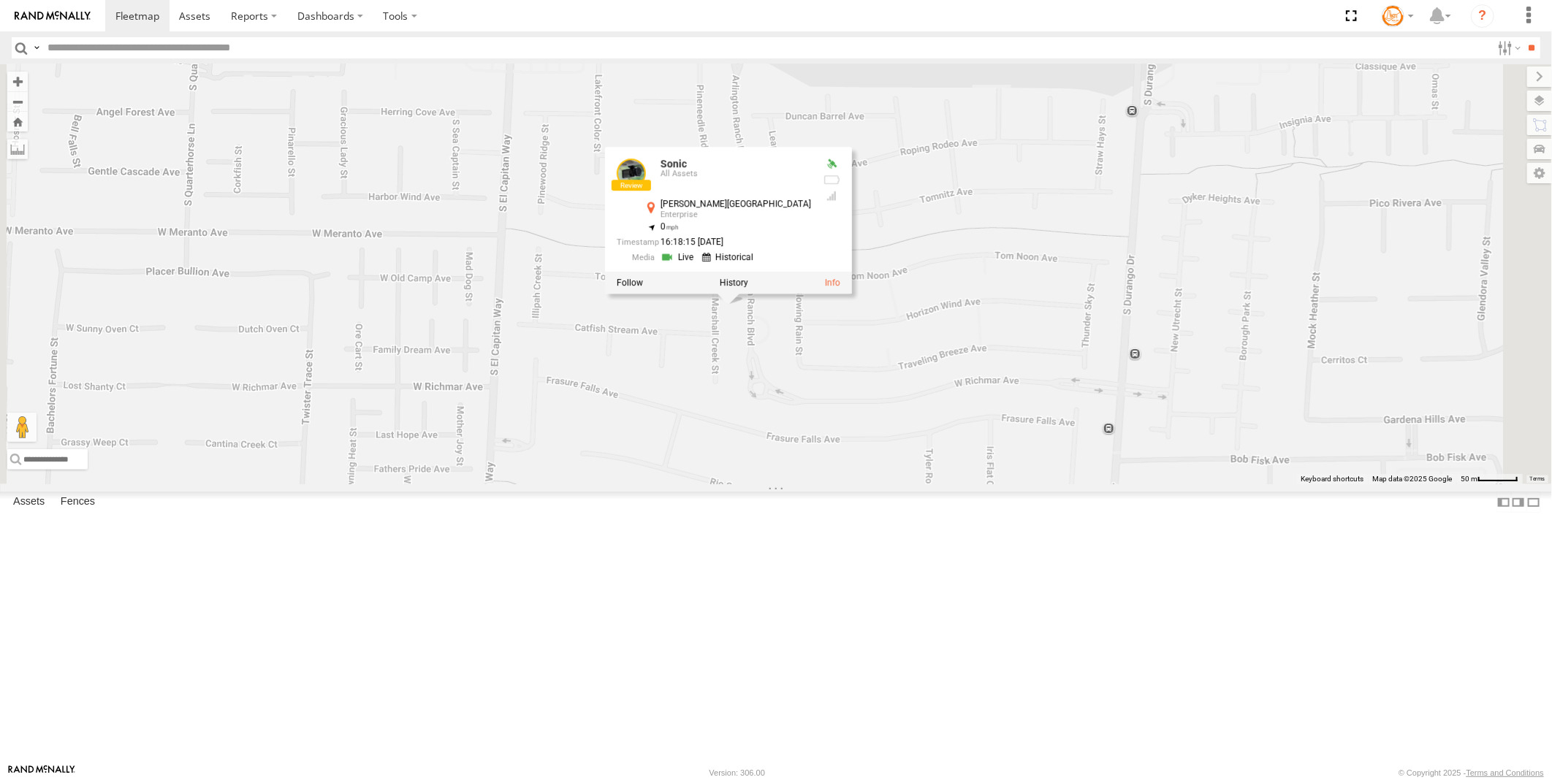
click at [698, 265] on link at bounding box center [679, 258] width 37 height 14
click at [739, 284] on label at bounding box center [724, 279] width 28 height 10
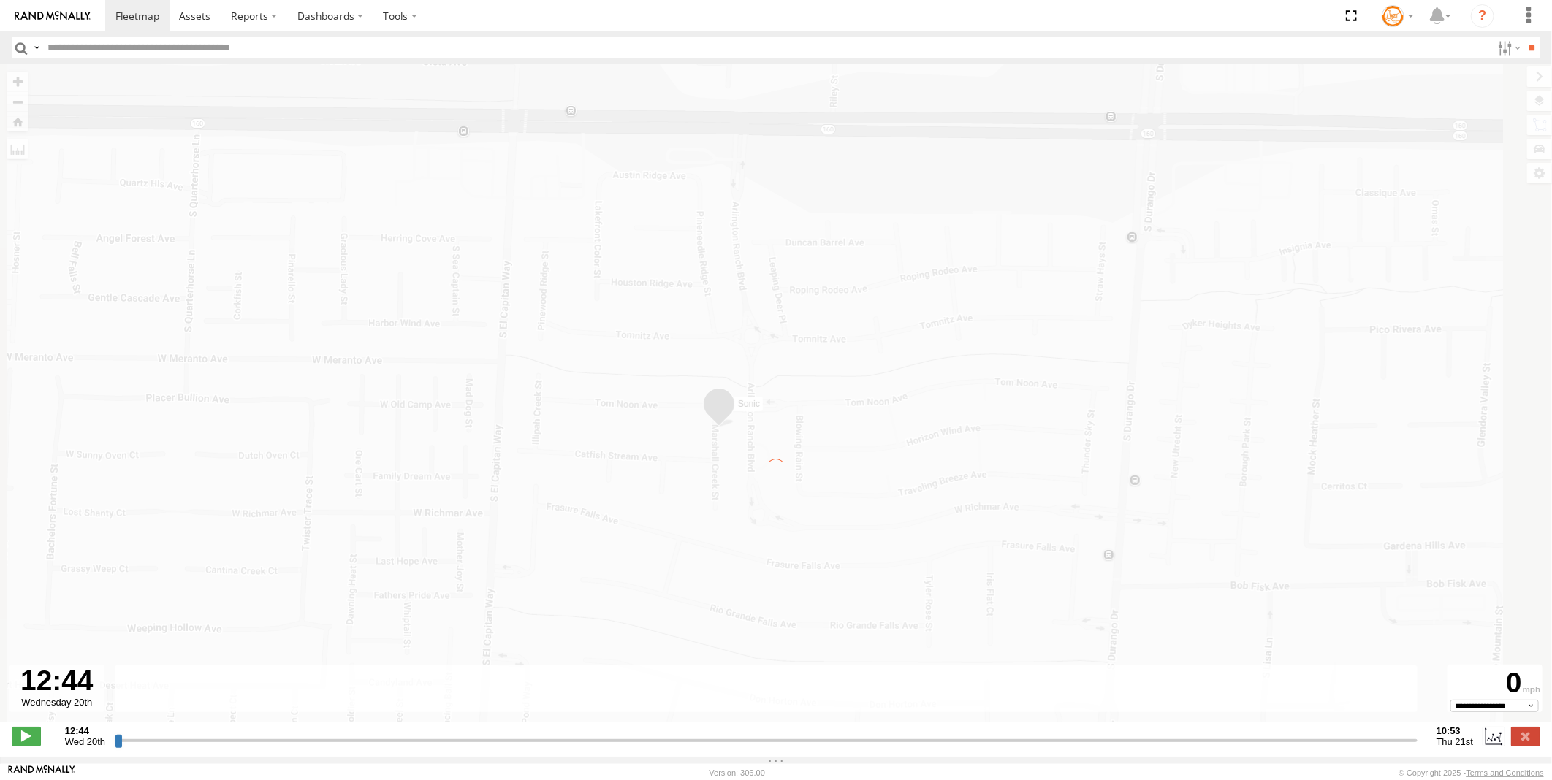
type input "**********"
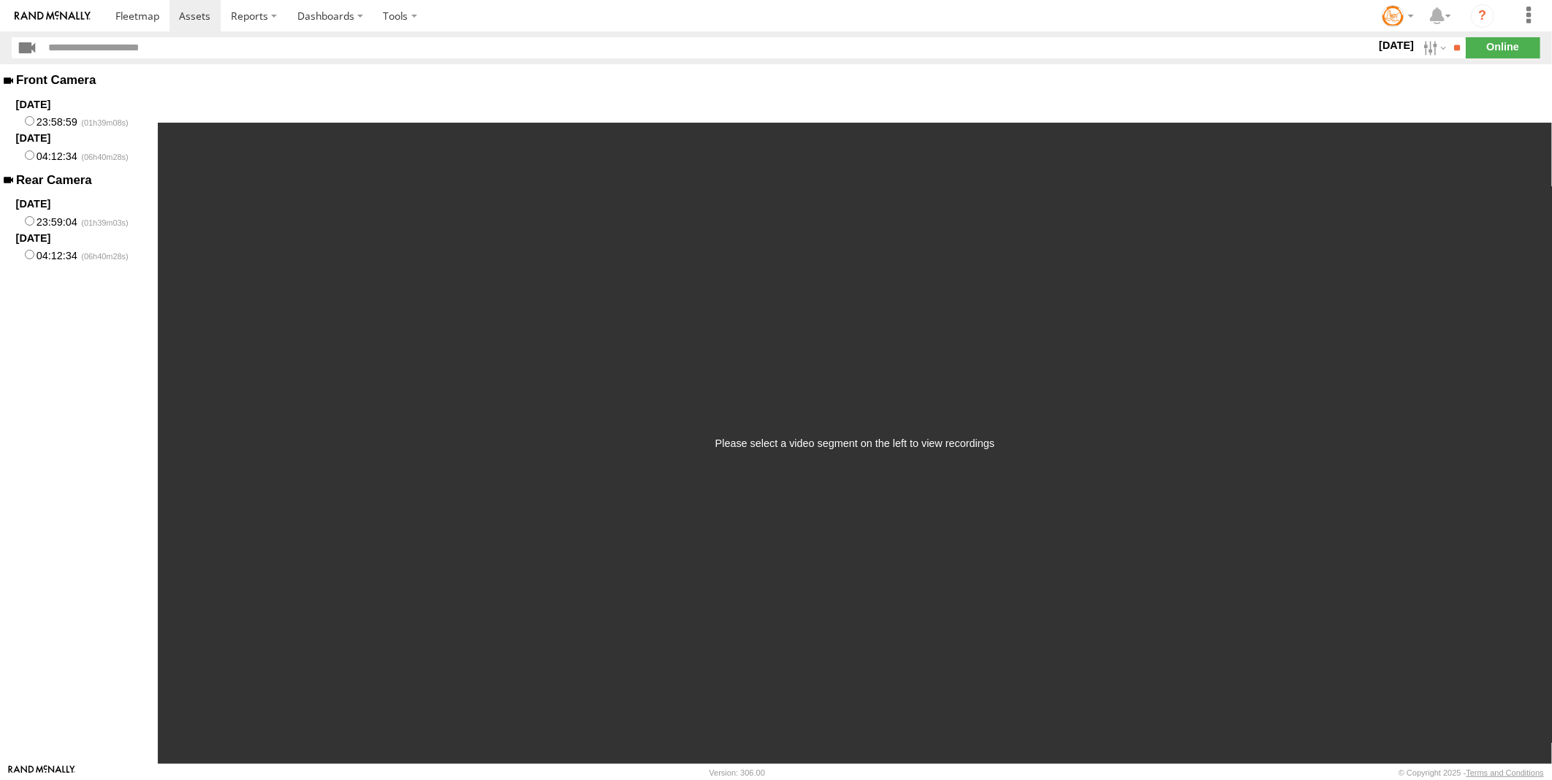
click at [1387, 48] on label "21 Aug 25" at bounding box center [1396, 45] width 41 height 16
click at [0, 0] on label at bounding box center [0, 0] width 0 height 0
click at [1450, 45] on input "**" at bounding box center [1457, 47] width 17 height 21
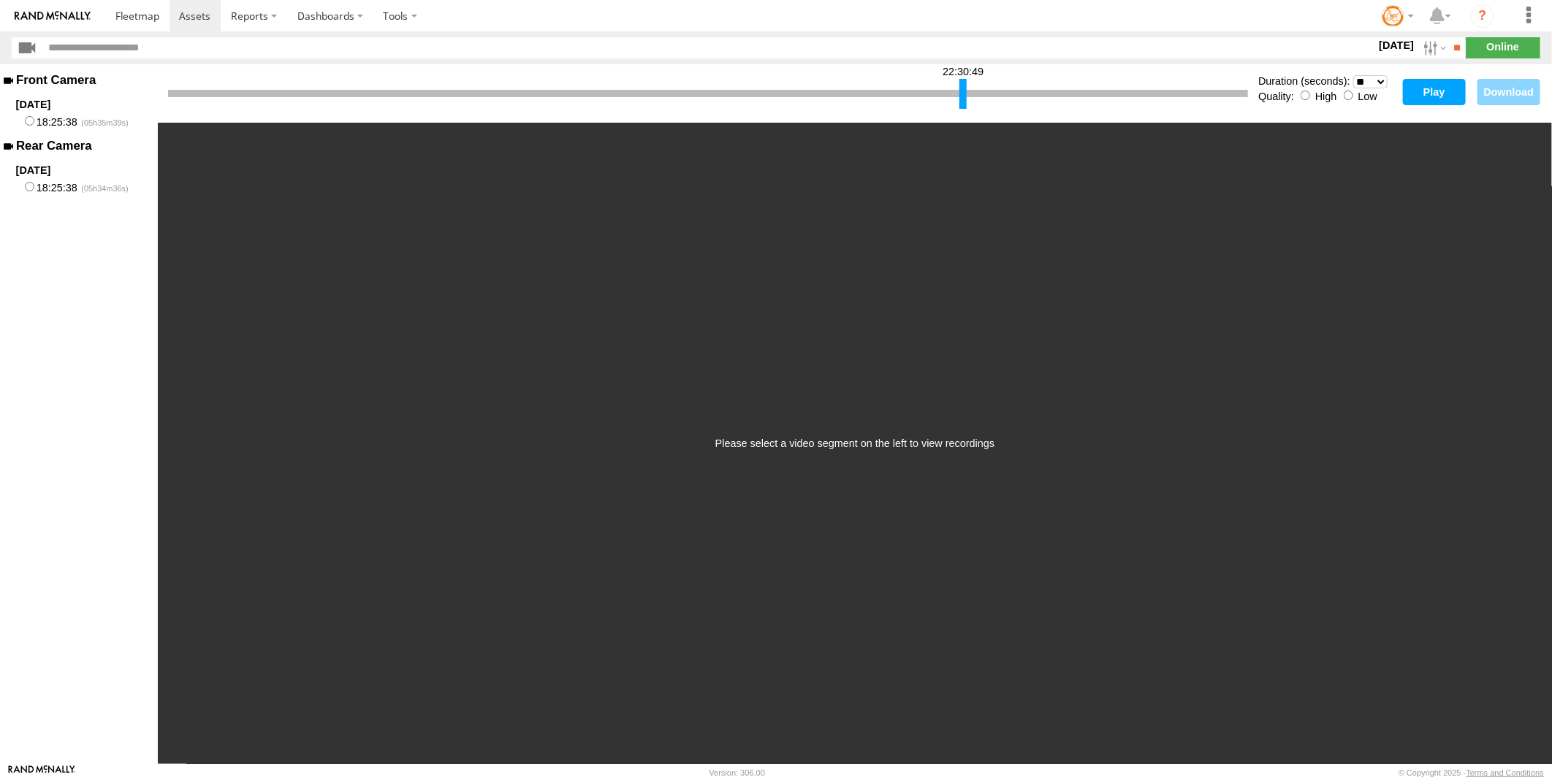
drag, startPoint x: 172, startPoint y: 91, endPoint x: 963, endPoint y: 118, distance: 791.9
click at [963, 118] on div "22:30:49 Duration (seconds): * ** ** ** ** ** ** *** *** *** *** Quality: High …" at bounding box center [855, 93] width 1394 height 58
click at [1354, 96] on div "Quality: High Low" at bounding box center [1326, 95] width 137 height 14
click at [1377, 80] on select "* ** ** ** ** ** ** *** *** *** ***" at bounding box center [1370, 82] width 34 height 14
click at [1353, 75] on select "* ** ** ** ** ** ** *** *** *** ***" at bounding box center [1370, 82] width 34 height 14
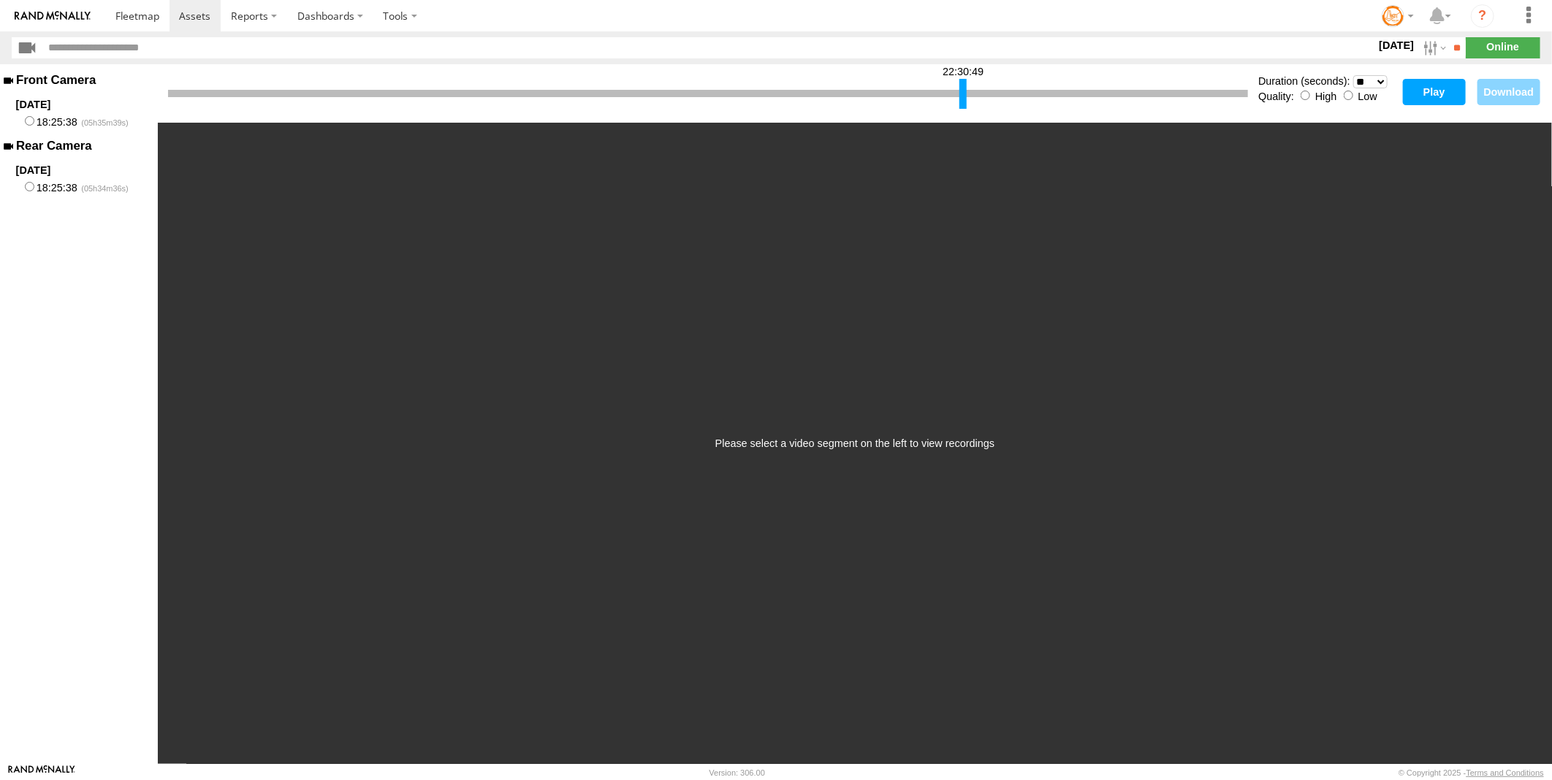
click at [1415, 95] on button "Play" at bounding box center [1434, 92] width 63 height 26
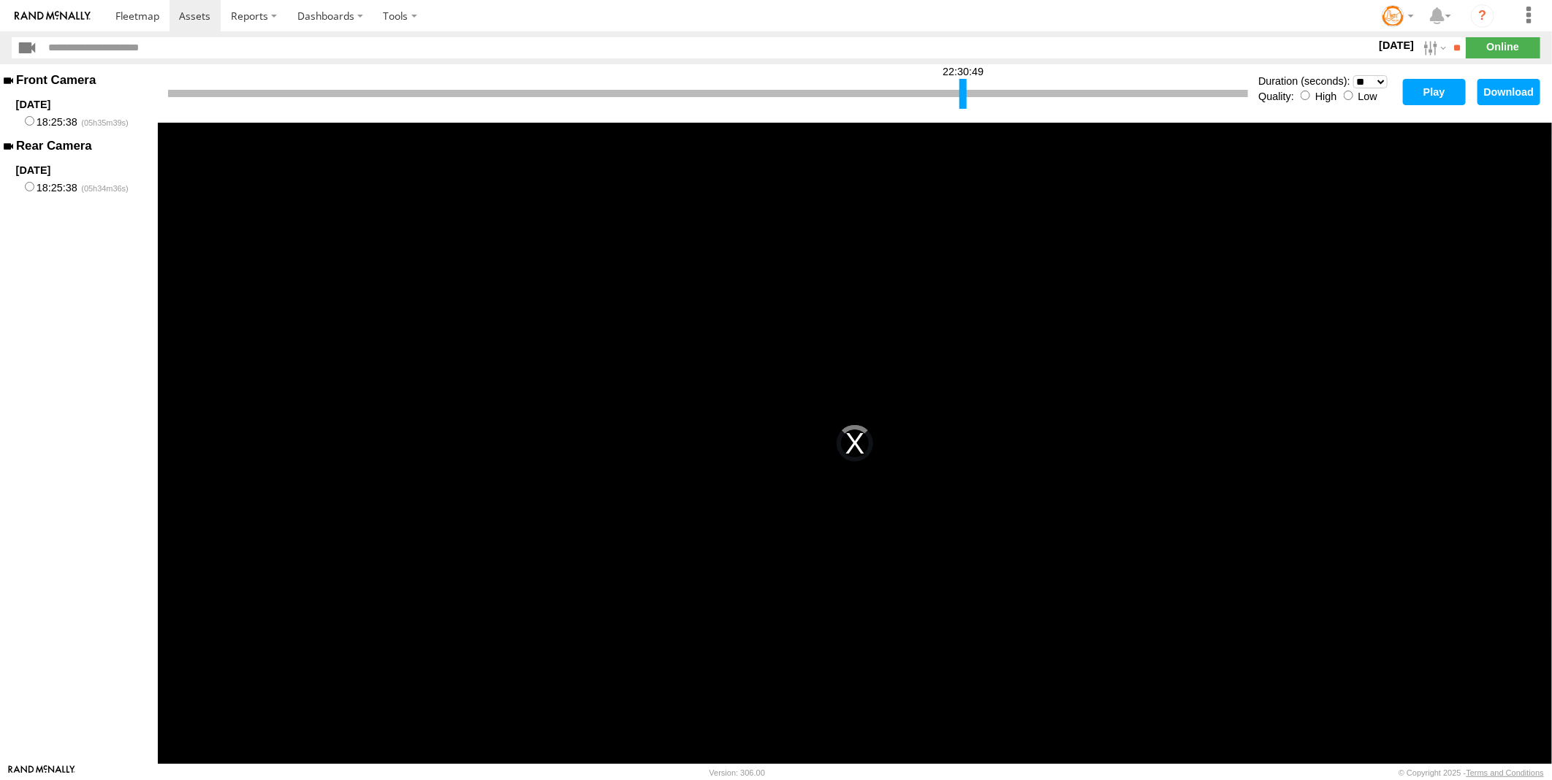
click at [1448, 85] on button "Play" at bounding box center [1434, 92] width 63 height 26
click at [1372, 82] on select "* ** ** ** ** ** ** *** *** *** ***" at bounding box center [1370, 82] width 34 height 14
click at [1353, 75] on select "* ** ** ** ** ** ** *** *** *** ***" at bounding box center [1370, 82] width 34 height 14
click at [1420, 98] on button "Play" at bounding box center [1434, 92] width 63 height 26
click at [1508, 83] on button "Download" at bounding box center [1509, 92] width 63 height 26
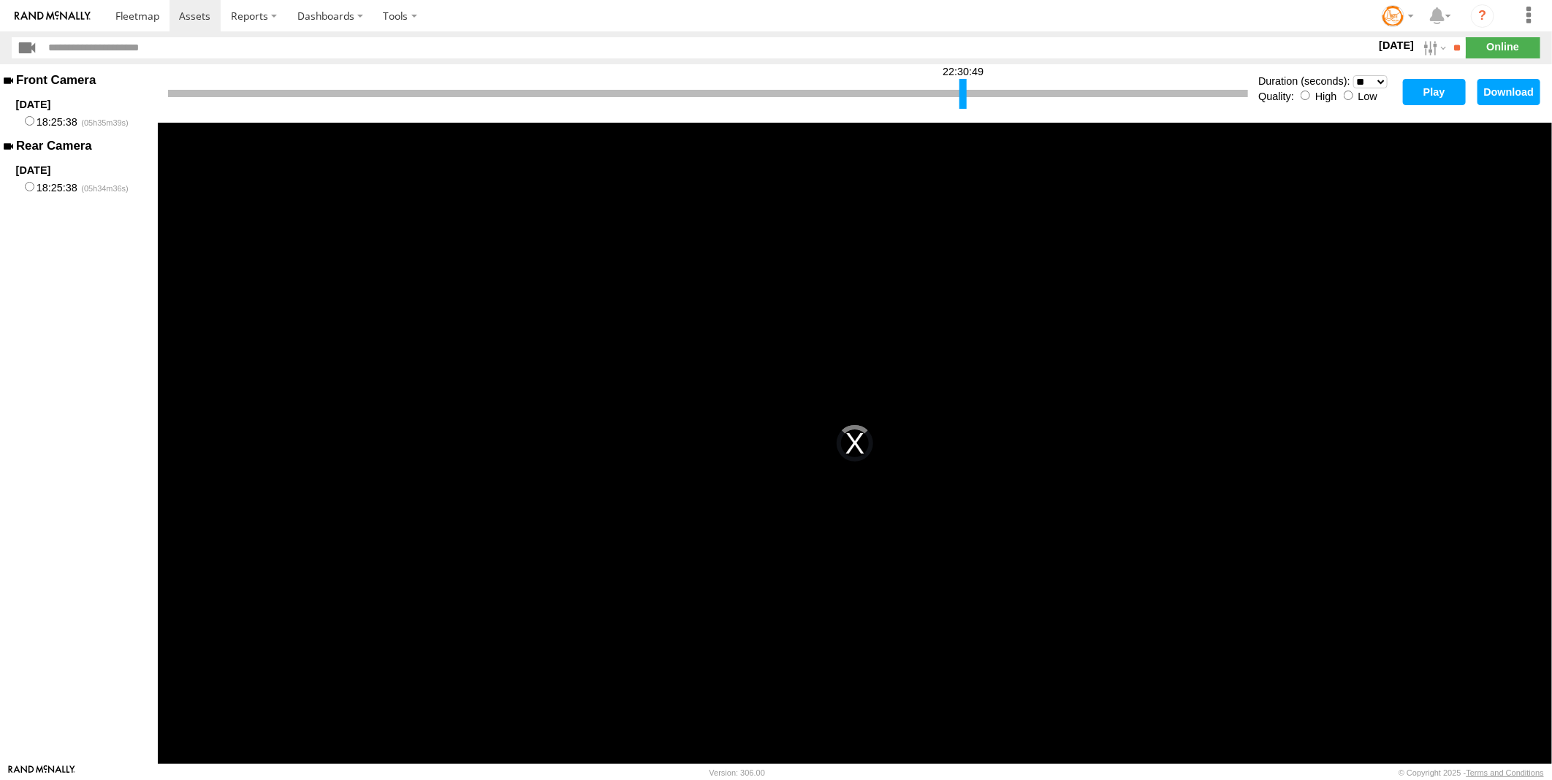
click at [1380, 83] on select "* ** ** ** ** ** ** *** *** *** ***" at bounding box center [1370, 82] width 34 height 14
click at [1353, 75] on select "* ** ** ** ** ** ** *** *** *** ***" at bounding box center [1370, 82] width 34 height 14
select select "**"
drag, startPoint x: 172, startPoint y: 107, endPoint x: 954, endPoint y: 113, distance: 782.7
click at [954, 113] on div "22:28:51 Duration (seconds): * ** ** ** ** ** ** *** *** *** *** Quality: High …" at bounding box center [855, 93] width 1394 height 58
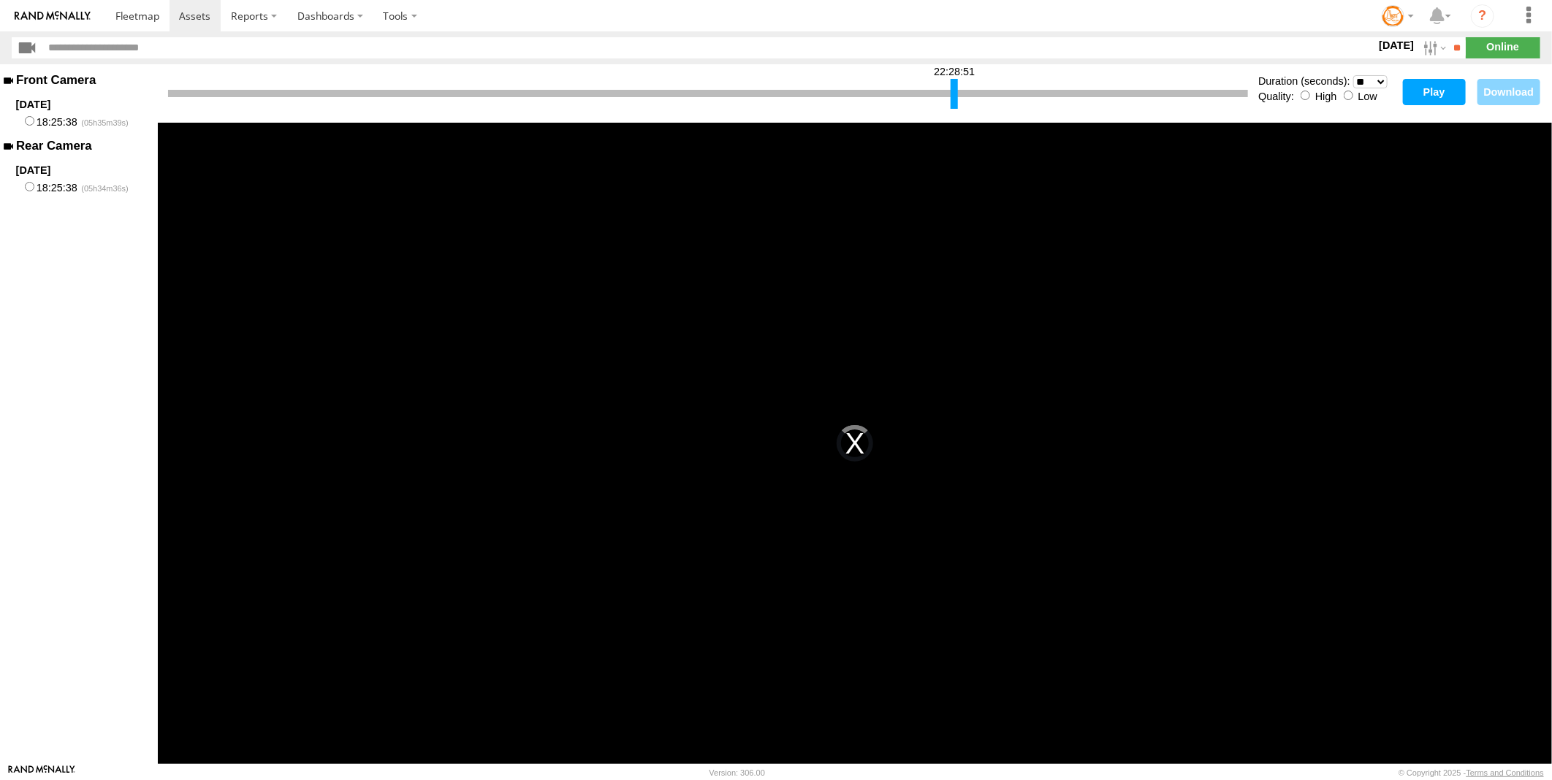
click at [1354, 96] on div "Quality: High Low" at bounding box center [1326, 95] width 137 height 14
click at [1443, 98] on button "Play" at bounding box center [1434, 92] width 63 height 26
drag, startPoint x: 954, startPoint y: 99, endPoint x: 1180, endPoint y: 105, distance: 225.9
click at [1180, 105] on div at bounding box center [1182, 94] width 7 height 30
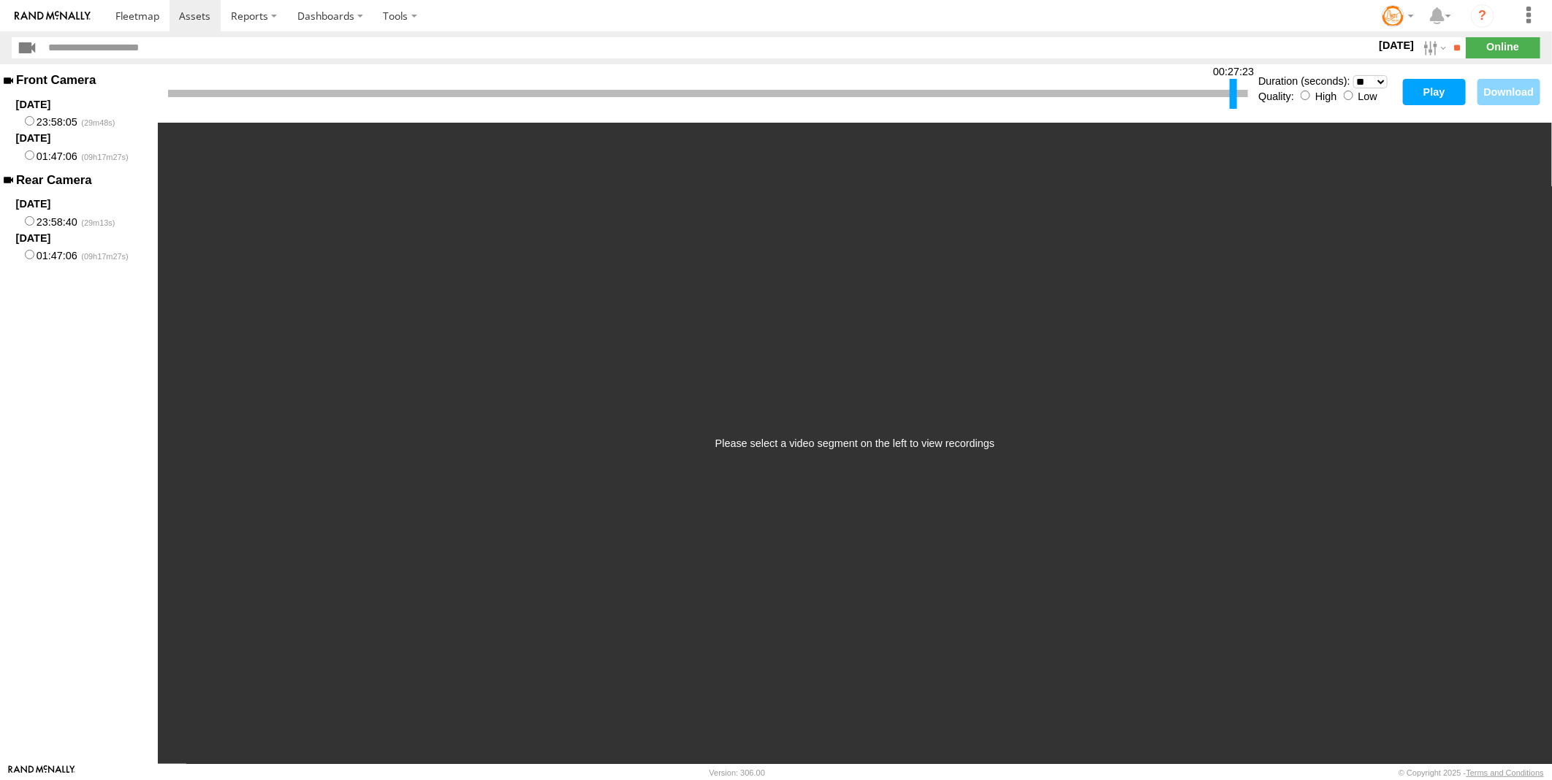
drag, startPoint x: 170, startPoint y: 91, endPoint x: 1232, endPoint y: 95, distance: 1061.8
click at [1232, 95] on div at bounding box center [1233, 94] width 7 height 30
click at [759, 152] on div "Please select a video segment on the left to view recordings" at bounding box center [855, 444] width 1394 height 642
click at [1427, 94] on button "Play" at bounding box center [1434, 92] width 63 height 26
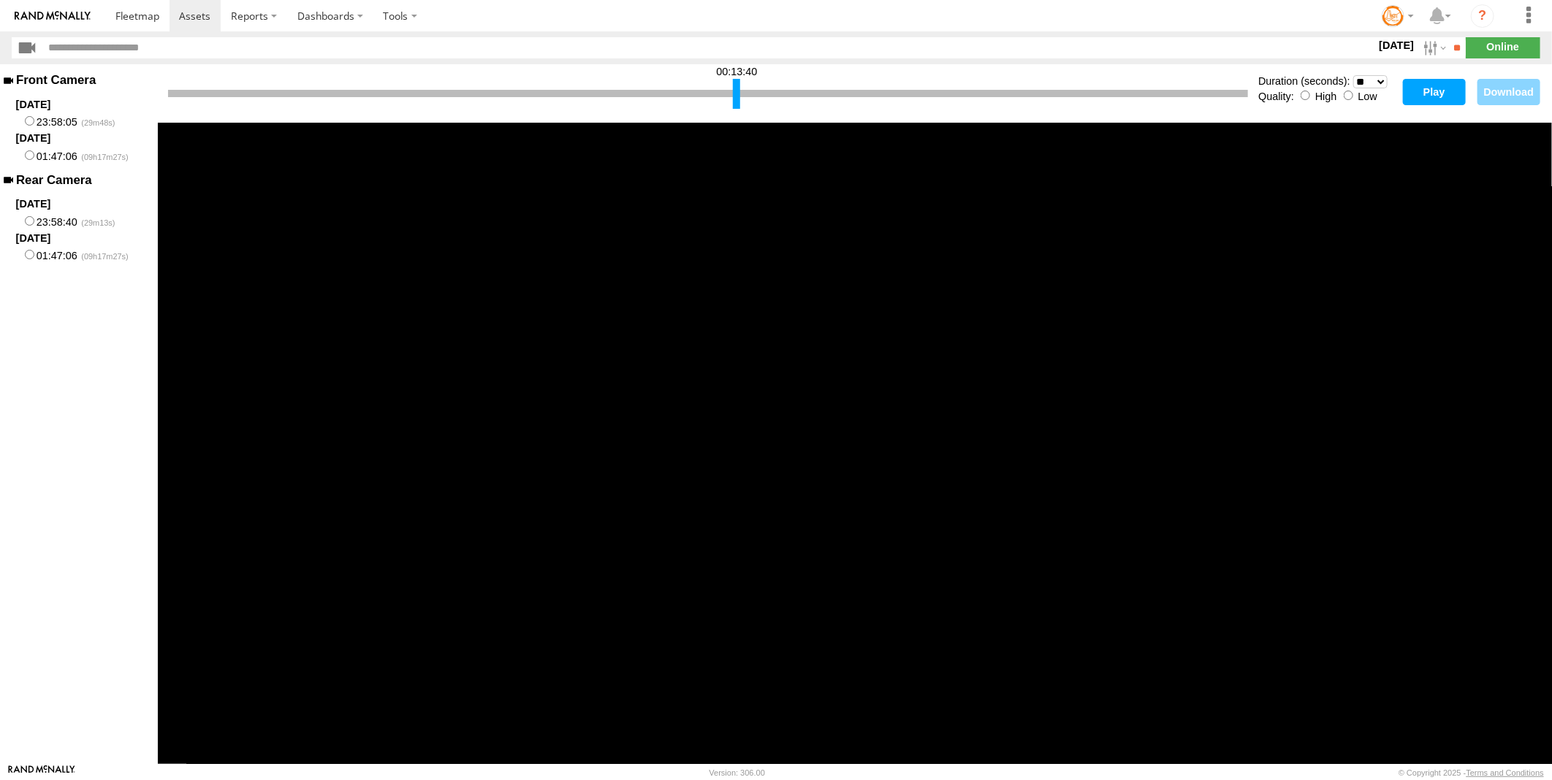
drag, startPoint x: 754, startPoint y: 90, endPoint x: 736, endPoint y: 94, distance: 18.6
click at [736, 94] on div at bounding box center [736, 94] width 7 height 30
click at [1408, 85] on button "Play" at bounding box center [1434, 92] width 63 height 26
drag, startPoint x: 734, startPoint y: 94, endPoint x: 581, endPoint y: 101, distance: 152.9
click at [581, 101] on div at bounding box center [583, 94] width 7 height 30
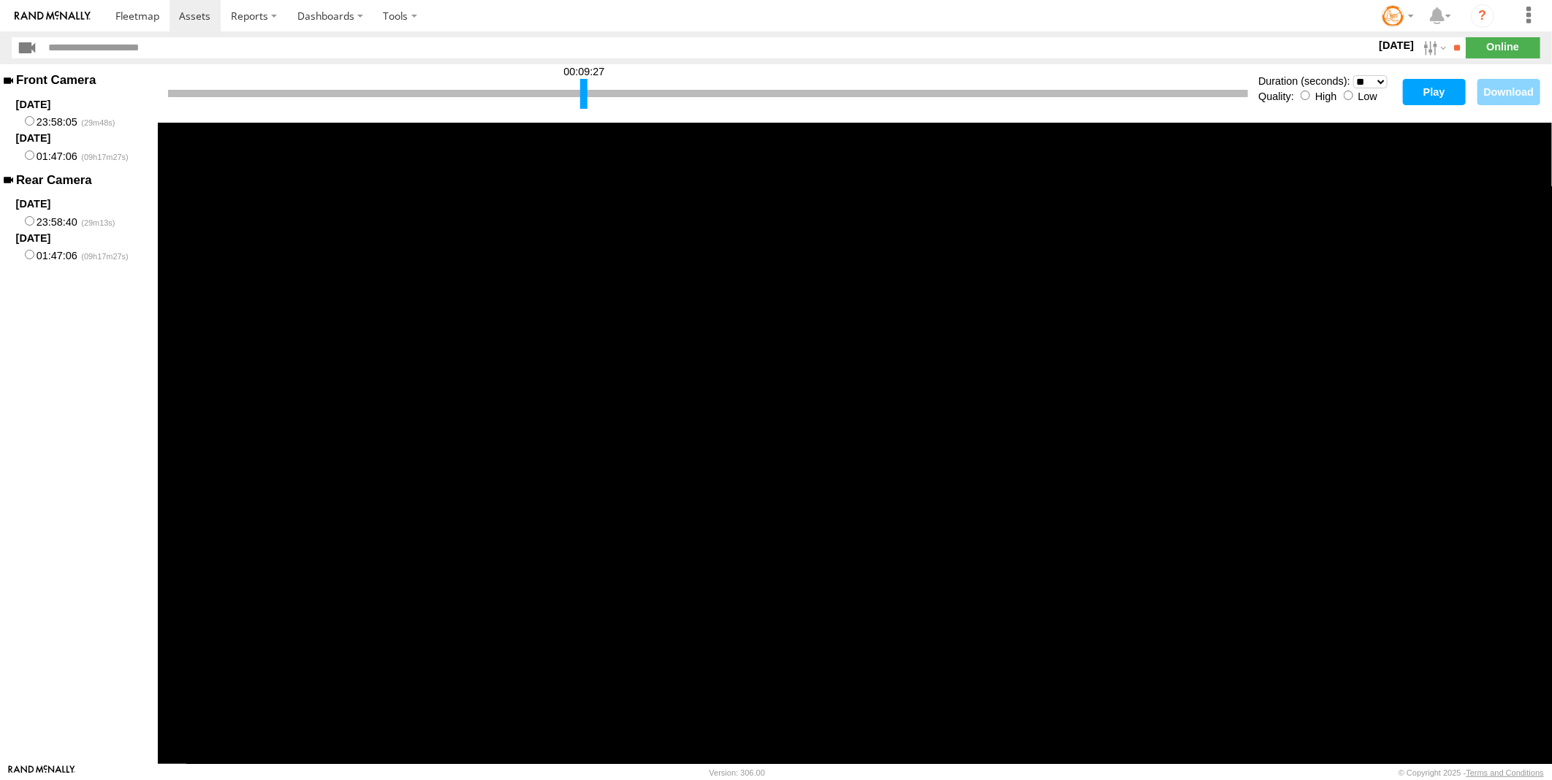
click at [1418, 88] on button "Play" at bounding box center [1434, 92] width 63 height 26
click at [183, 96] on div at bounding box center [186, 94] width 7 height 30
click at [1425, 88] on button "Play" at bounding box center [1434, 92] width 63 height 26
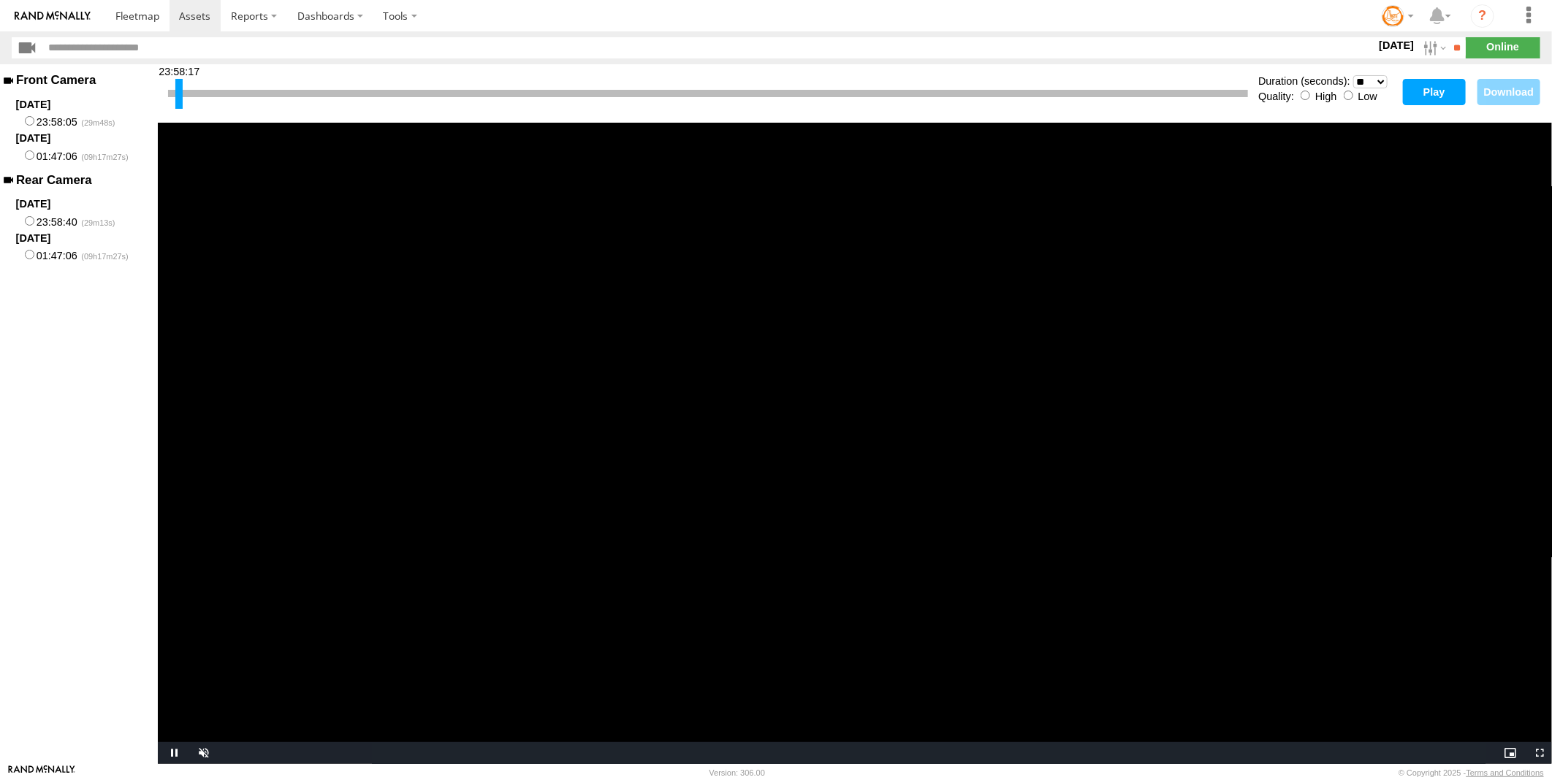
drag, startPoint x: 183, startPoint y: 92, endPoint x: 150, endPoint y: 93, distance: 33.6
click at [150, 93] on main "Front Camera 2025-08-20 23:58:05 2025-08-21 01:47:06 Rear Camera 2025-08-20 23:…" at bounding box center [776, 414] width 1552 height 700
drag, startPoint x: 150, startPoint y: 93, endPoint x: 42, endPoint y: 214, distance: 162.5
click at [42, 214] on label "23:58:40" at bounding box center [79, 221] width 158 height 18
click at [1430, 88] on button "Play" at bounding box center [1434, 92] width 63 height 26
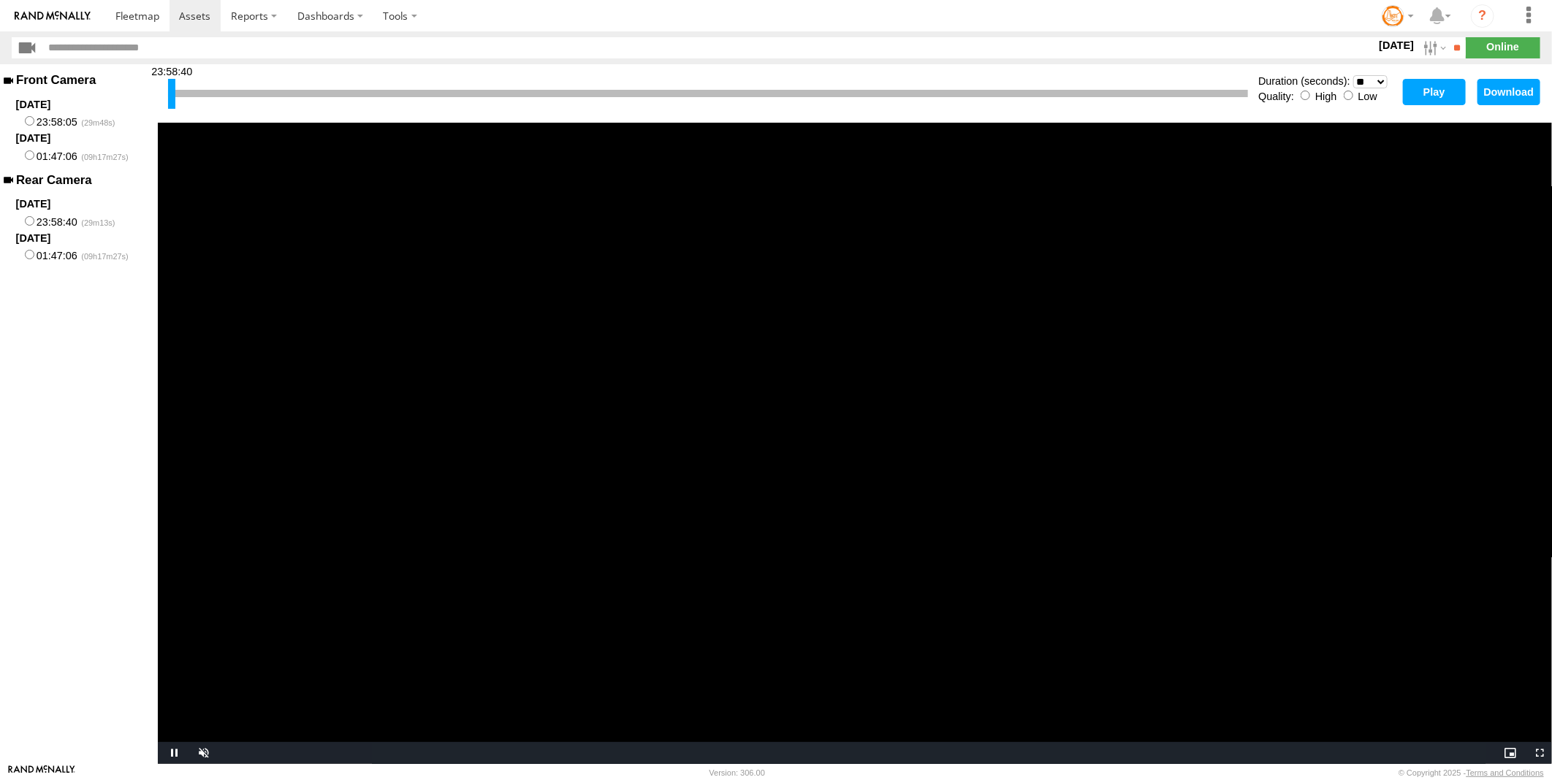
click at [600, 91] on div at bounding box center [708, 93] width 1080 height 7
click at [47, 310] on div "Front Camera 2025-08-20 23:58:05 2025-08-21 01:47:06 Rear Camera 2025-08-20 23:…" at bounding box center [79, 414] width 158 height 700
drag, startPoint x: 171, startPoint y: 98, endPoint x: 897, endPoint y: 99, distance: 726.4
click at [897, 99] on div at bounding box center [897, 94] width 7 height 30
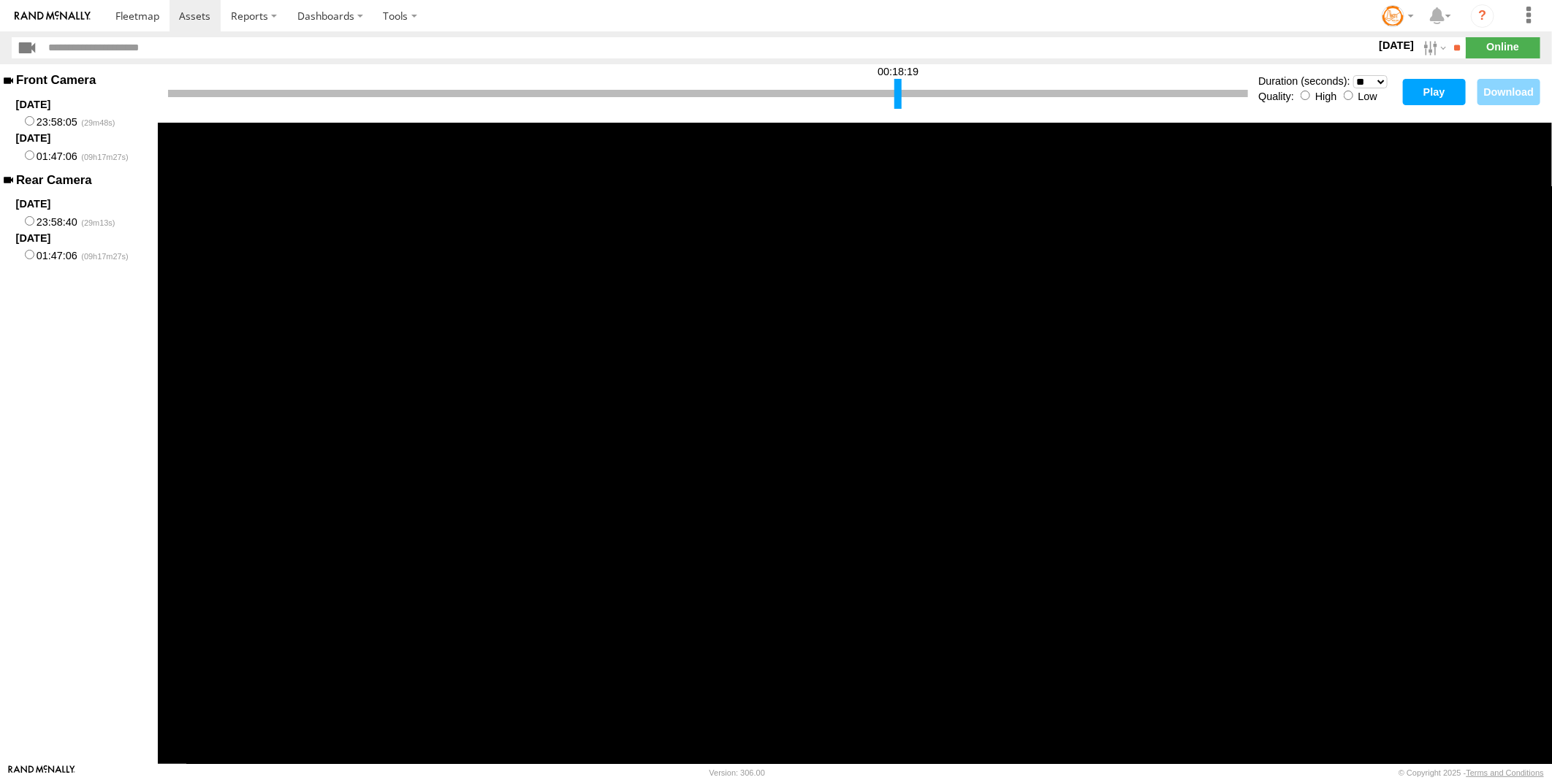
click at [1415, 88] on button "Play" at bounding box center [1434, 92] width 63 height 26
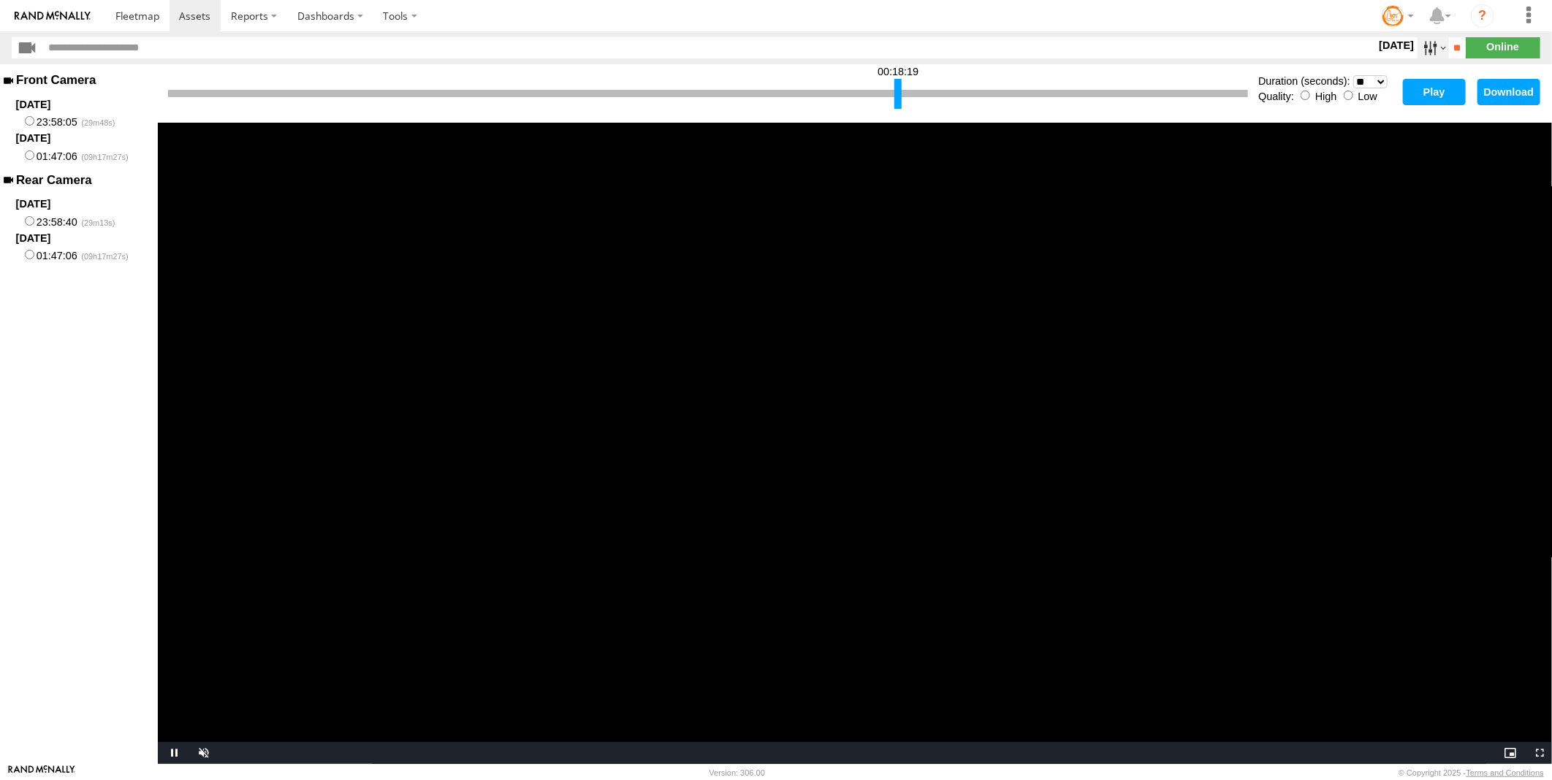
drag, startPoint x: 1437, startPoint y: 39, endPoint x: 1429, endPoint y: 45, distance: 9.5
click at [1434, 40] on label at bounding box center [1433, 47] width 31 height 21
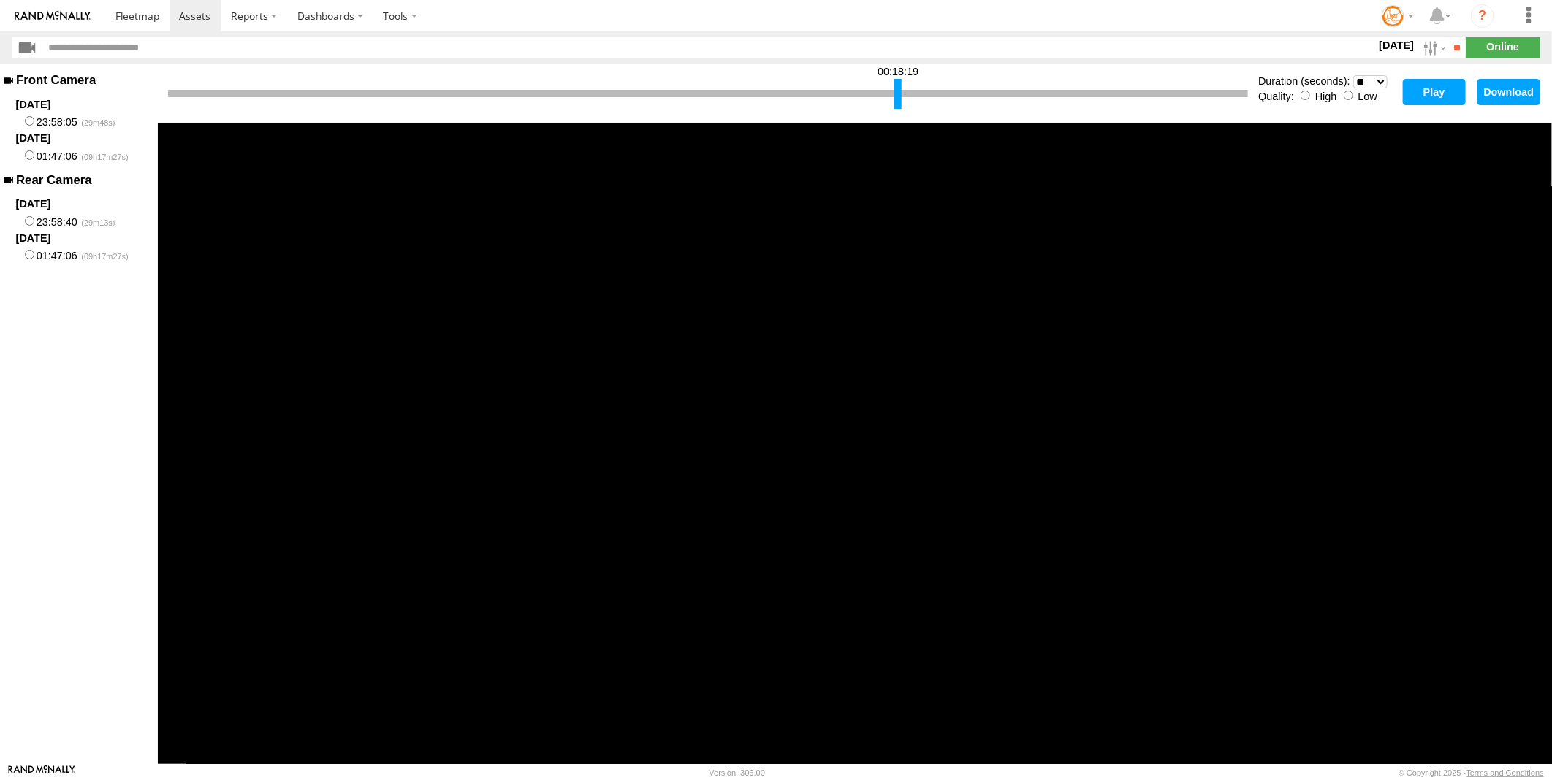
click at [0, 0] on label at bounding box center [0, 0] width 0 height 0
click at [1451, 49] on input "**" at bounding box center [1457, 47] width 17 height 21
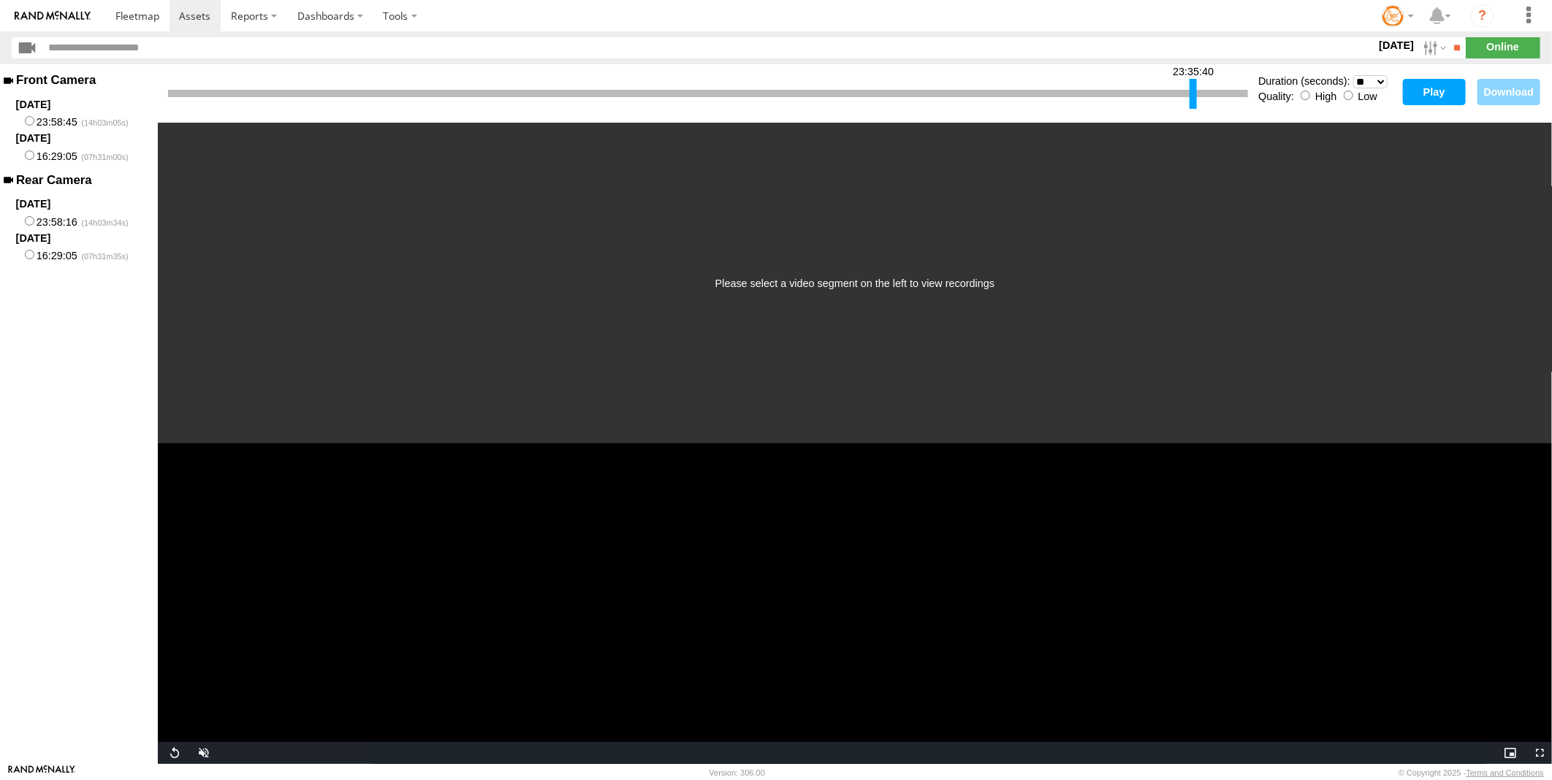
drag, startPoint x: 172, startPoint y: 97, endPoint x: 1193, endPoint y: 119, distance: 1021.8
click at [1193, 119] on div "23:35:40 Duration (seconds): * ** ** ** ** ** ** *** *** *** *** Quality: High …" at bounding box center [855, 93] width 1394 height 58
click at [1423, 83] on button "Play" at bounding box center [1434, 92] width 63 height 26
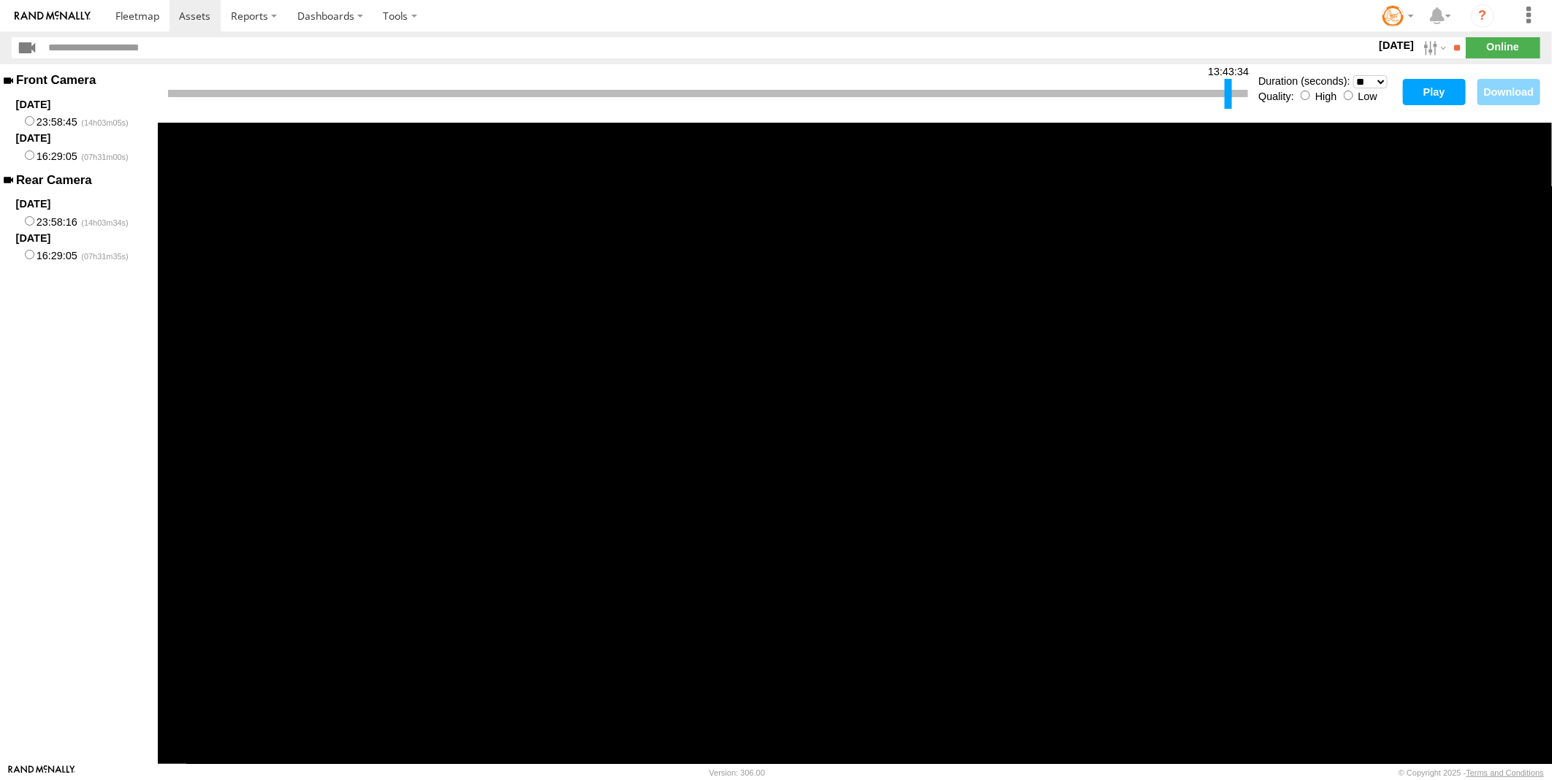
click at [1229, 115] on div "13:43:34 Duration (seconds): * ** ** ** ** ** ** *** *** *** *** Quality: High …" at bounding box center [855, 93] width 1394 height 58
click at [1416, 97] on button "Play" at bounding box center [1434, 92] width 63 height 26
drag, startPoint x: 1225, startPoint y: 94, endPoint x: 190, endPoint y: 114, distance: 1035.0
click at [190, 114] on div "00:15:23 Duration (seconds): * ** ** ** ** ** ** *** *** *** *** Quality: High …" at bounding box center [855, 93] width 1394 height 58
click at [1434, 88] on button "Play" at bounding box center [1434, 92] width 63 height 26
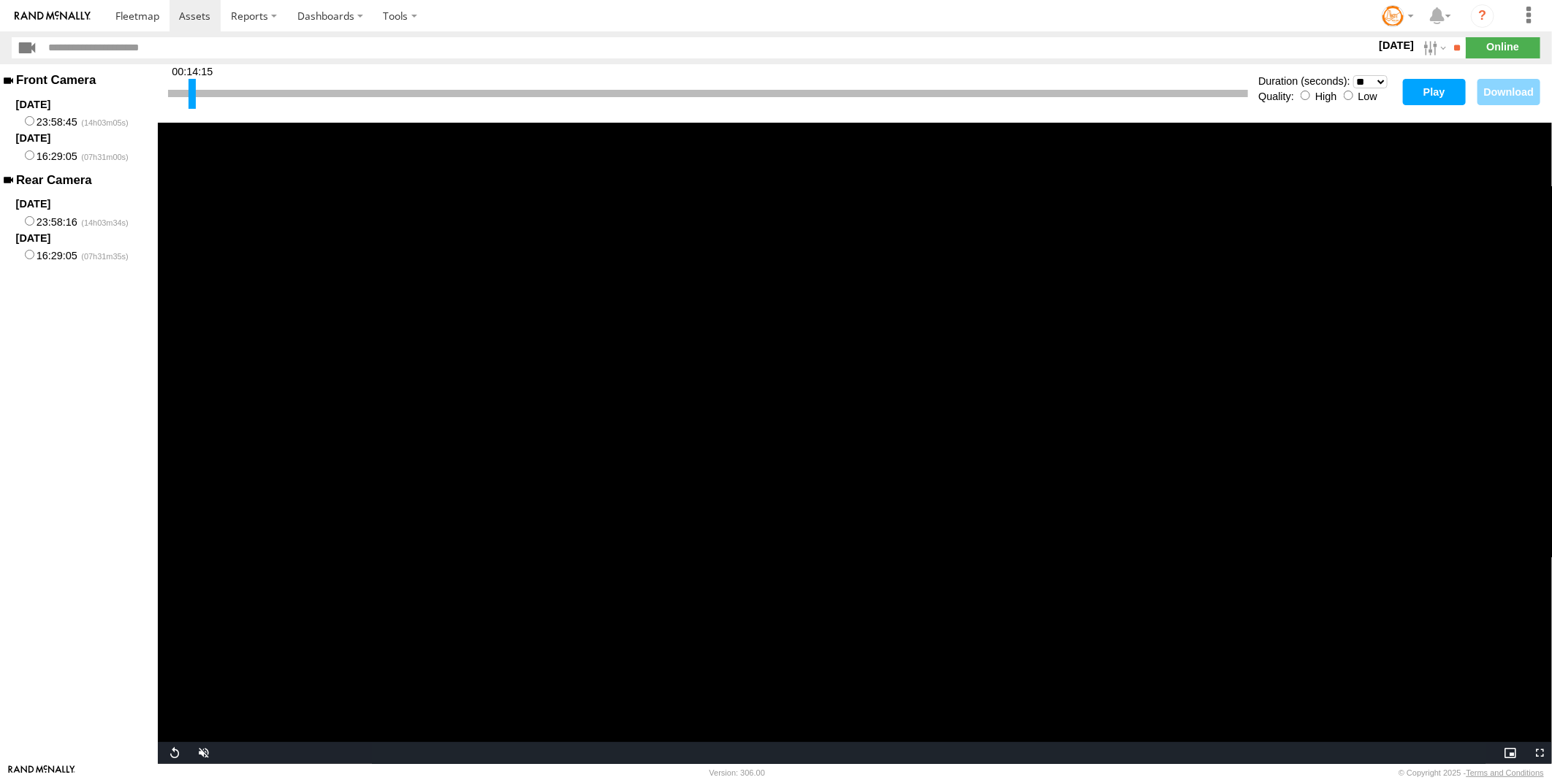
click at [191, 143] on video "Video Player" at bounding box center [855, 444] width 1394 height 642
click at [1434, 92] on button "Play" at bounding box center [1434, 92] width 63 height 26
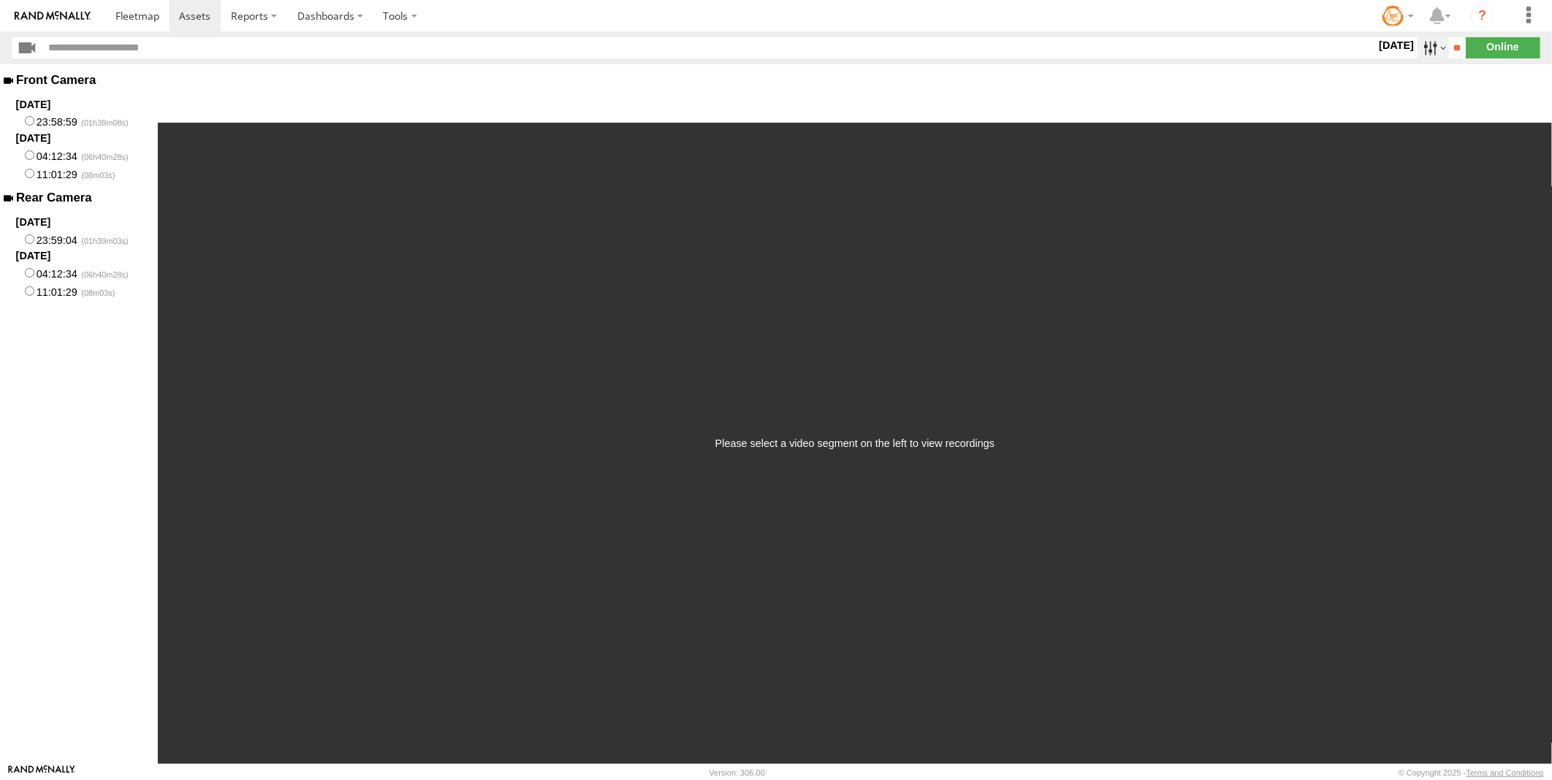
click at [1431, 48] on label at bounding box center [1433, 47] width 31 height 21
click at [0, 0] on label at bounding box center [0, 0] width 0 height 0
click at [1453, 47] on input "**" at bounding box center [1457, 47] width 17 height 21
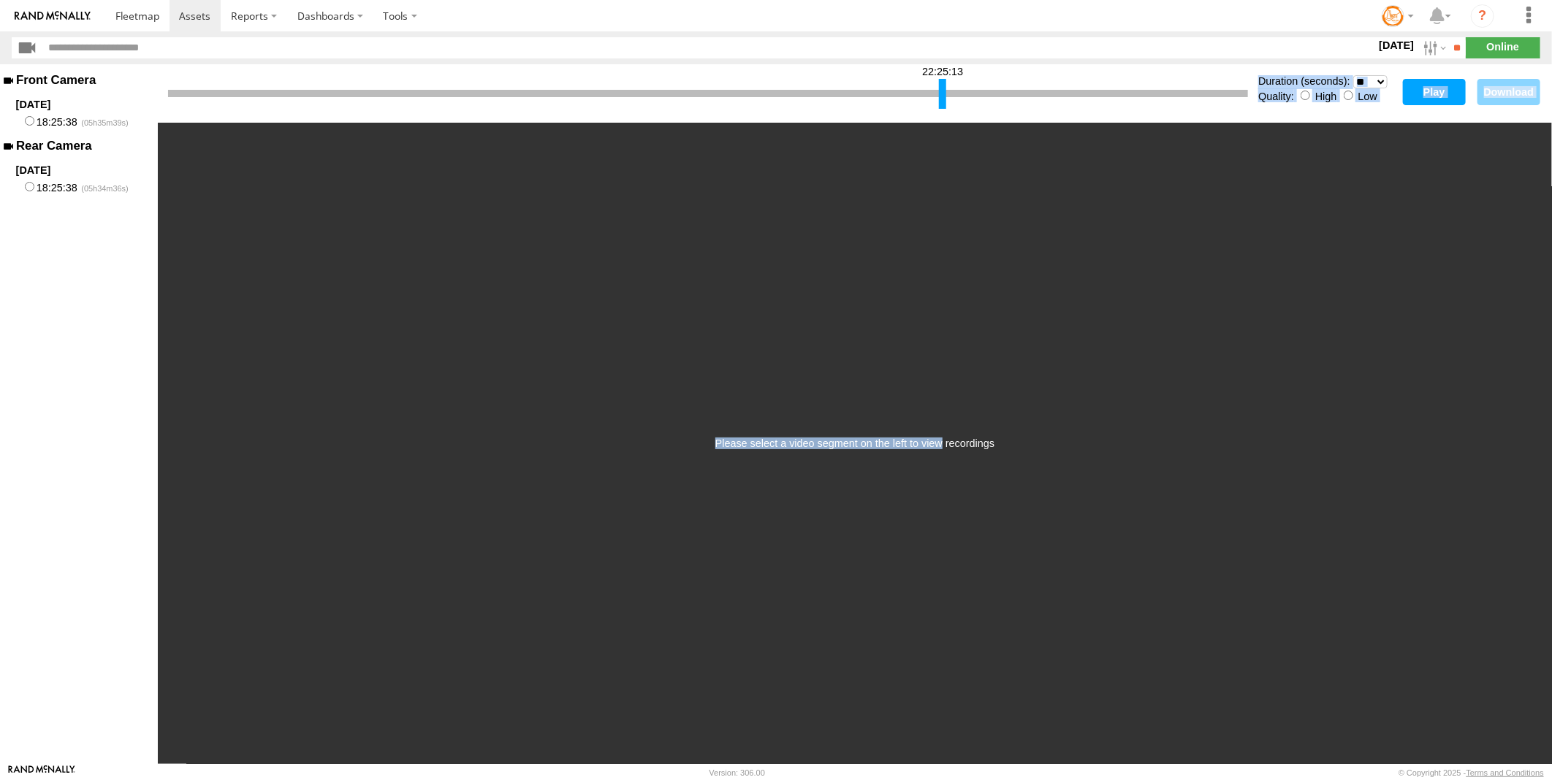
drag, startPoint x: 170, startPoint y: 95, endPoint x: 941, endPoint y: 140, distance: 772.2
click at [941, 140] on div "22:25:13 Duration (seconds): * ** ** ** ** ** ** *** *** *** *** Quality: High …" at bounding box center [855, 414] width 1394 height 700
click at [1157, 62] on header "17 Aug 25 S M T W T F S S" at bounding box center [776, 47] width 1552 height 33
click at [1410, 92] on button "Play" at bounding box center [1434, 92] width 63 height 26
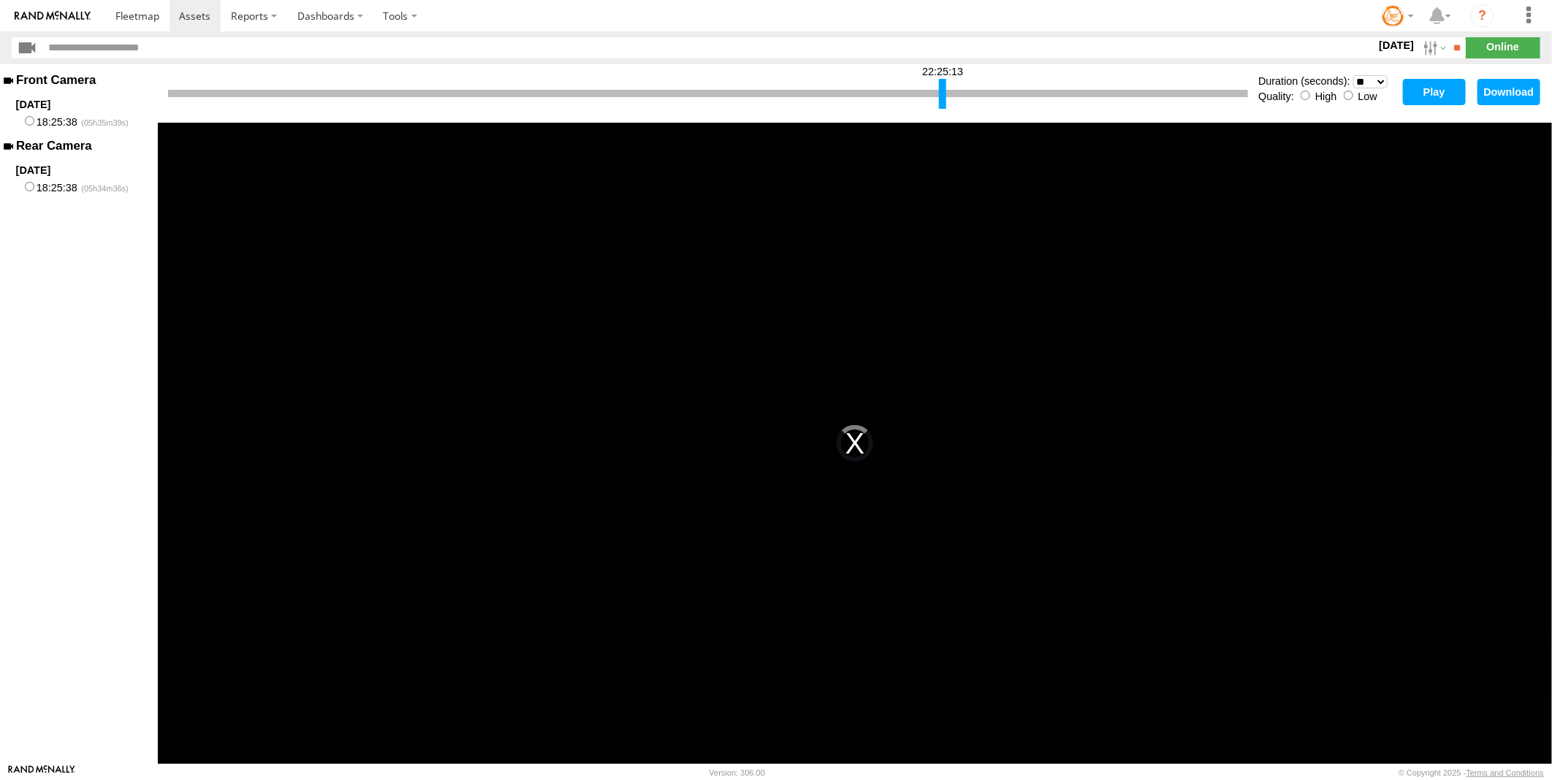
click at [1426, 90] on button "Play" at bounding box center [1434, 92] width 63 height 26
click at [1459, 89] on button "Play" at bounding box center [1434, 92] width 63 height 26
